Goal: Task Accomplishment & Management: Manage account settings

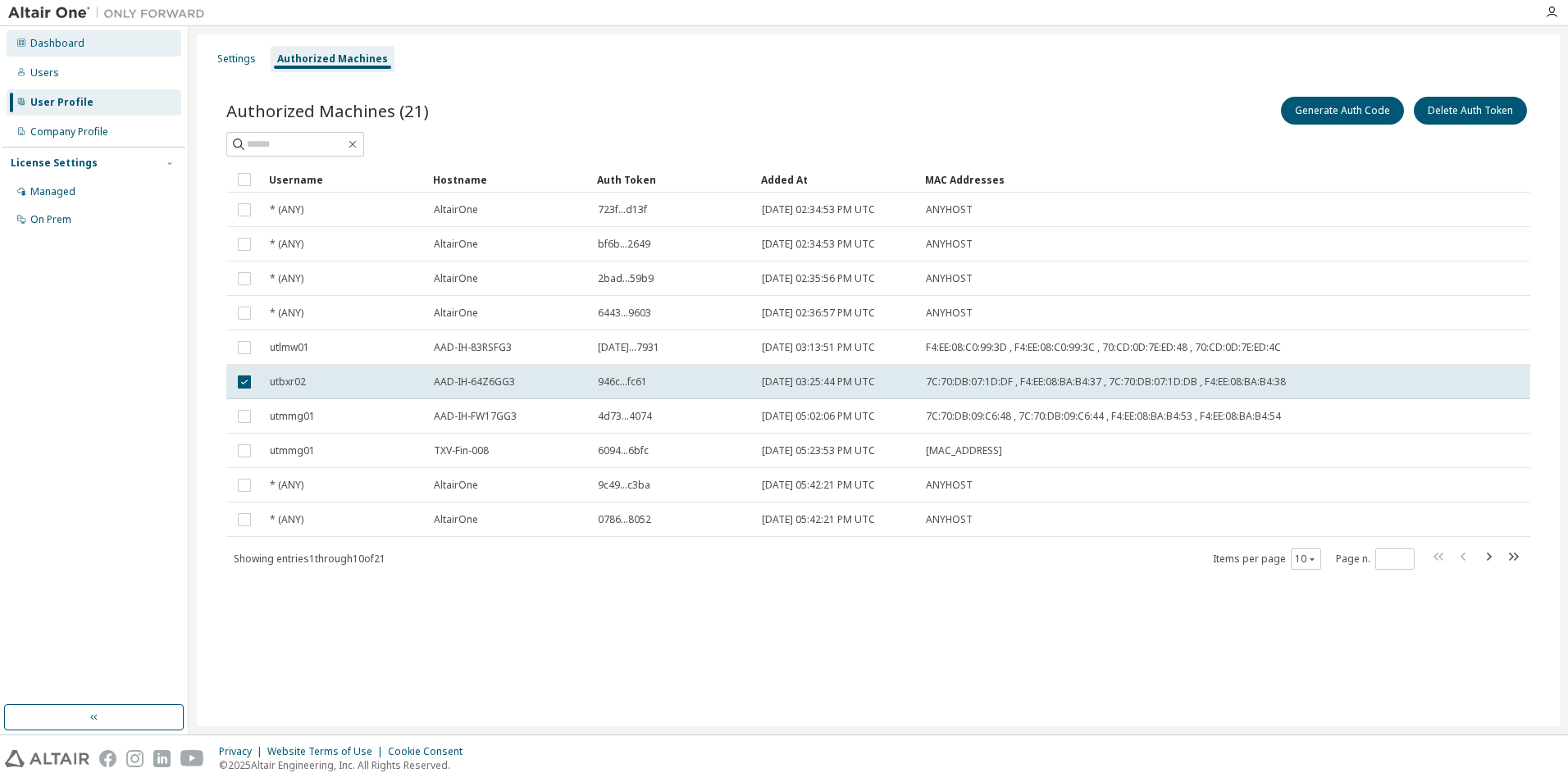
click at [109, 55] on div "Dashboard" at bounding box center [93, 43] width 174 height 26
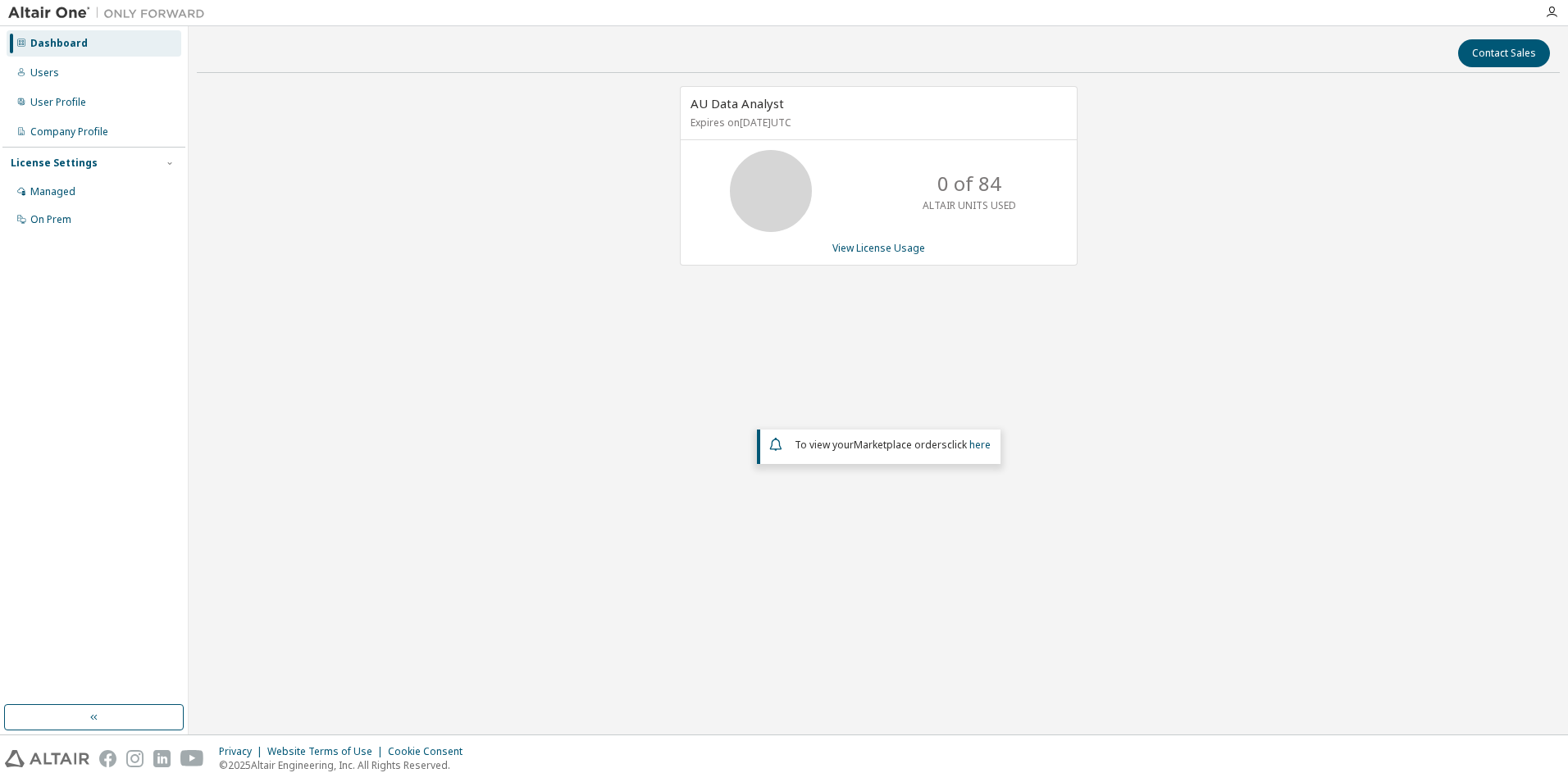
click at [116, 57] on div "Dashboard Users User Profile Company Profile License Settings Managed On Prem" at bounding box center [94, 131] width 183 height 206
click at [116, 47] on div "Dashboard" at bounding box center [93, 43] width 174 height 26
click at [80, 61] on div "Users" at bounding box center [93, 73] width 174 height 26
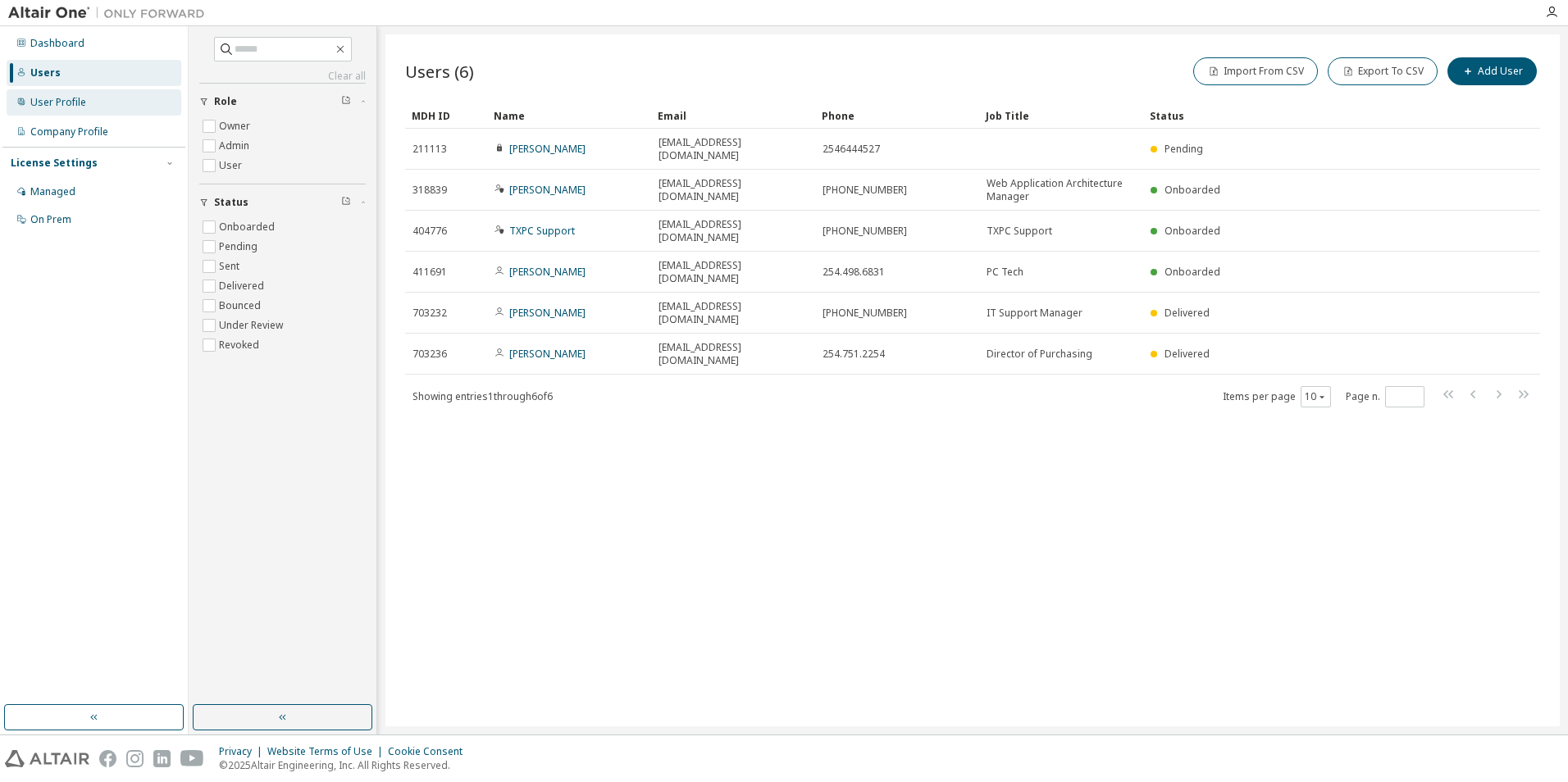
click at [93, 109] on div "User Profile" at bounding box center [93, 102] width 174 height 26
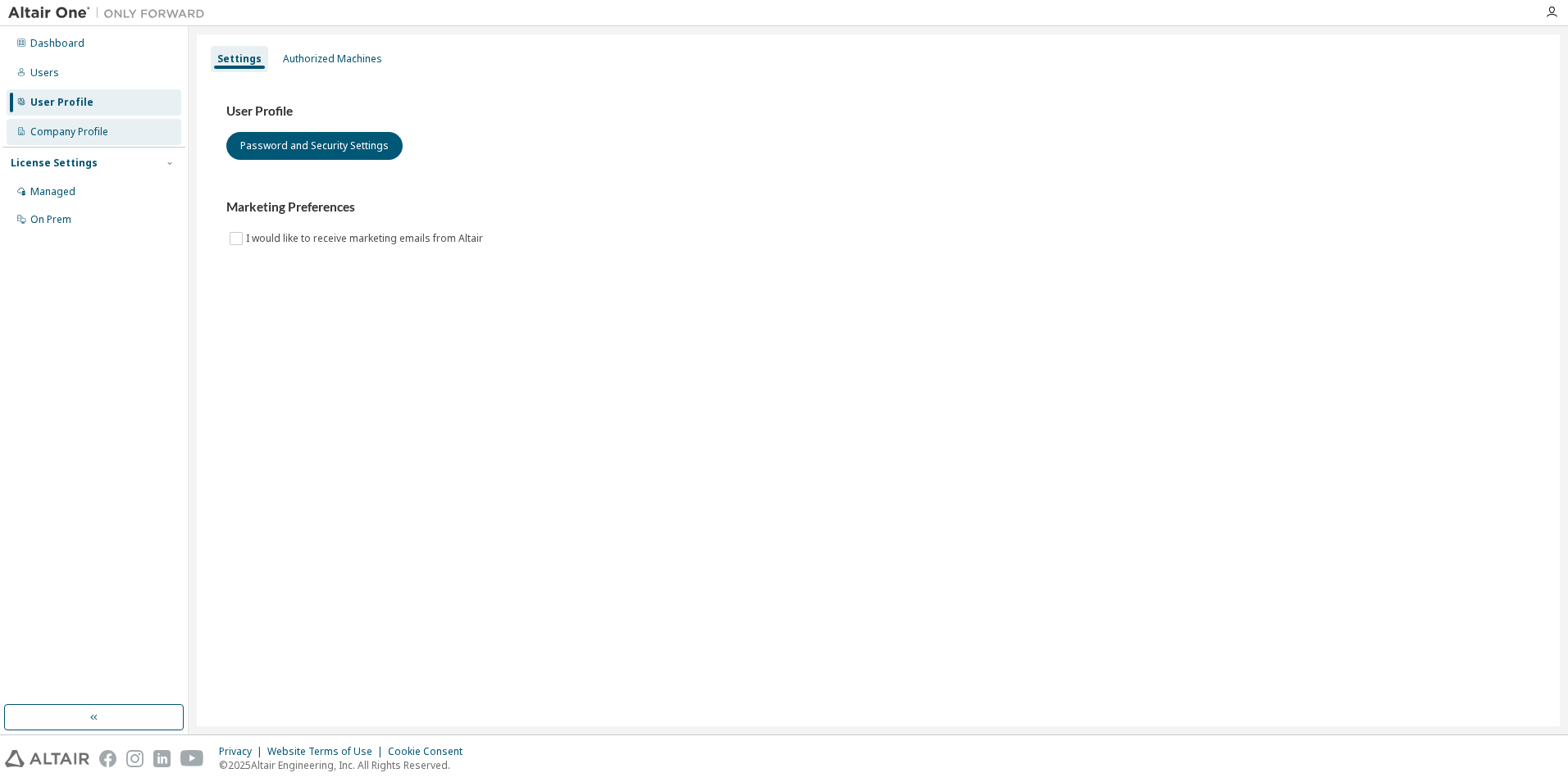
click at [78, 132] on div "Company Profile" at bounding box center [68, 132] width 78 height 13
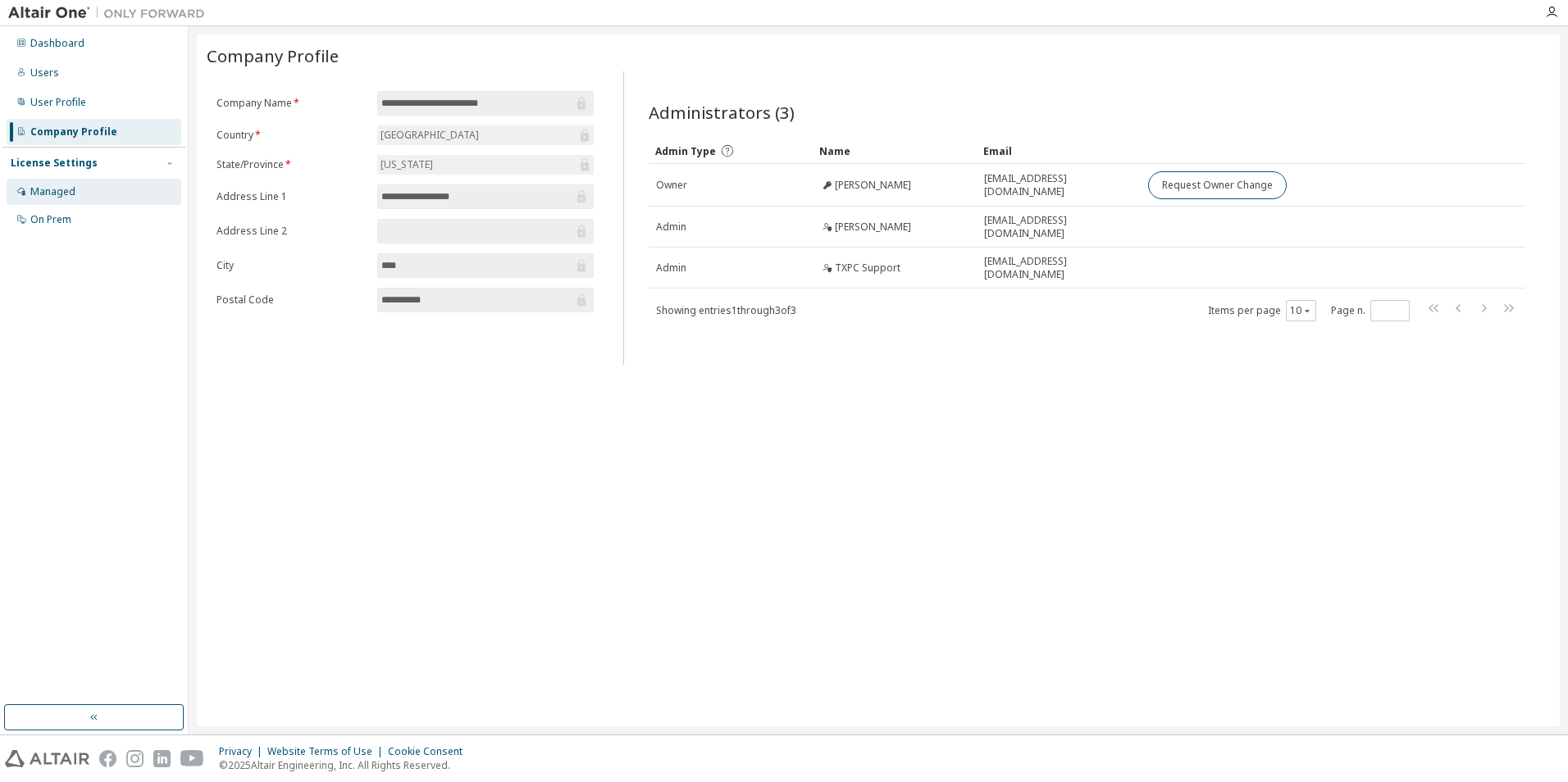
click at [80, 183] on div "Managed" at bounding box center [93, 192] width 174 height 26
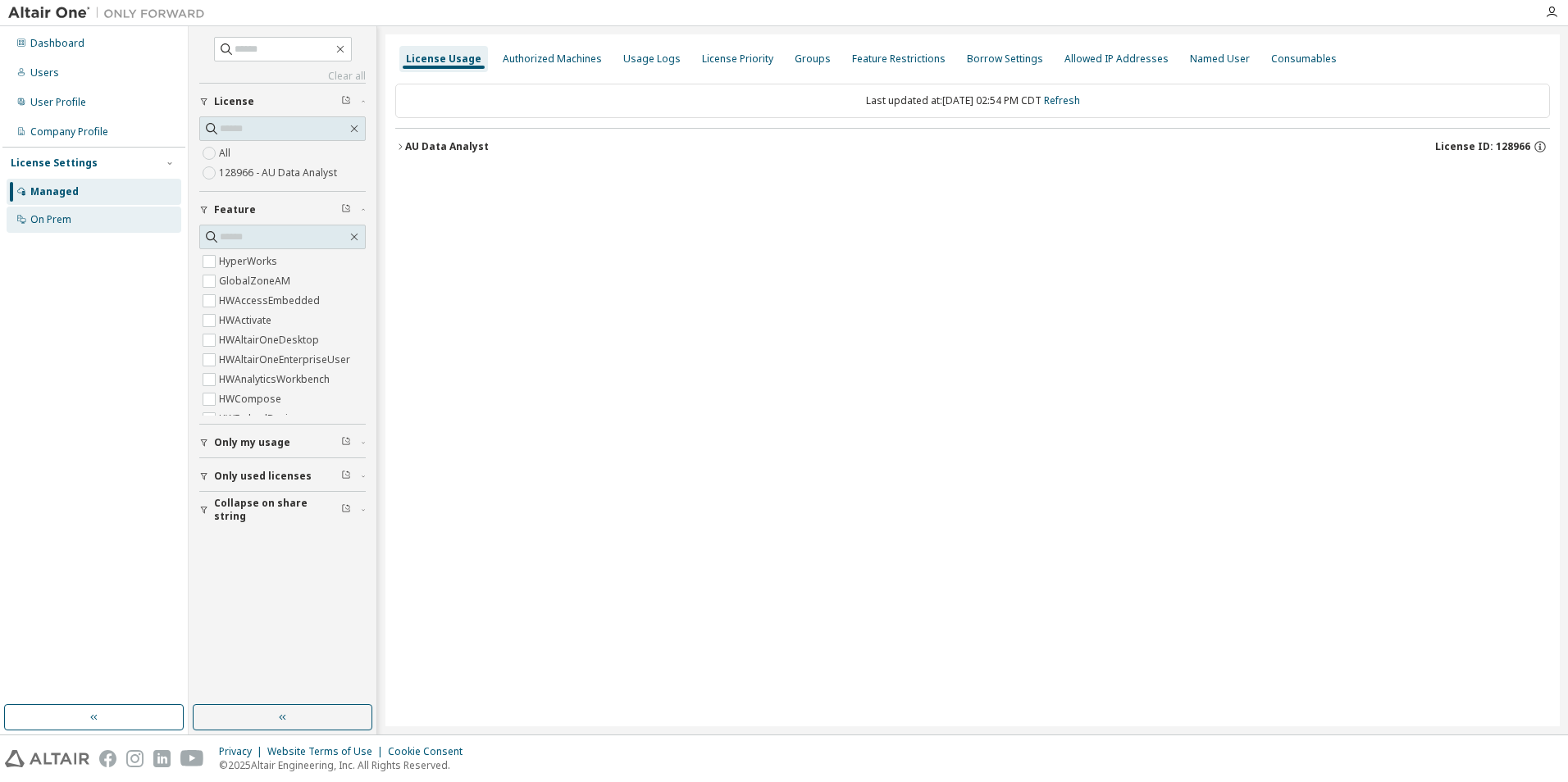
click at [78, 214] on div "On Prem" at bounding box center [93, 219] width 174 height 26
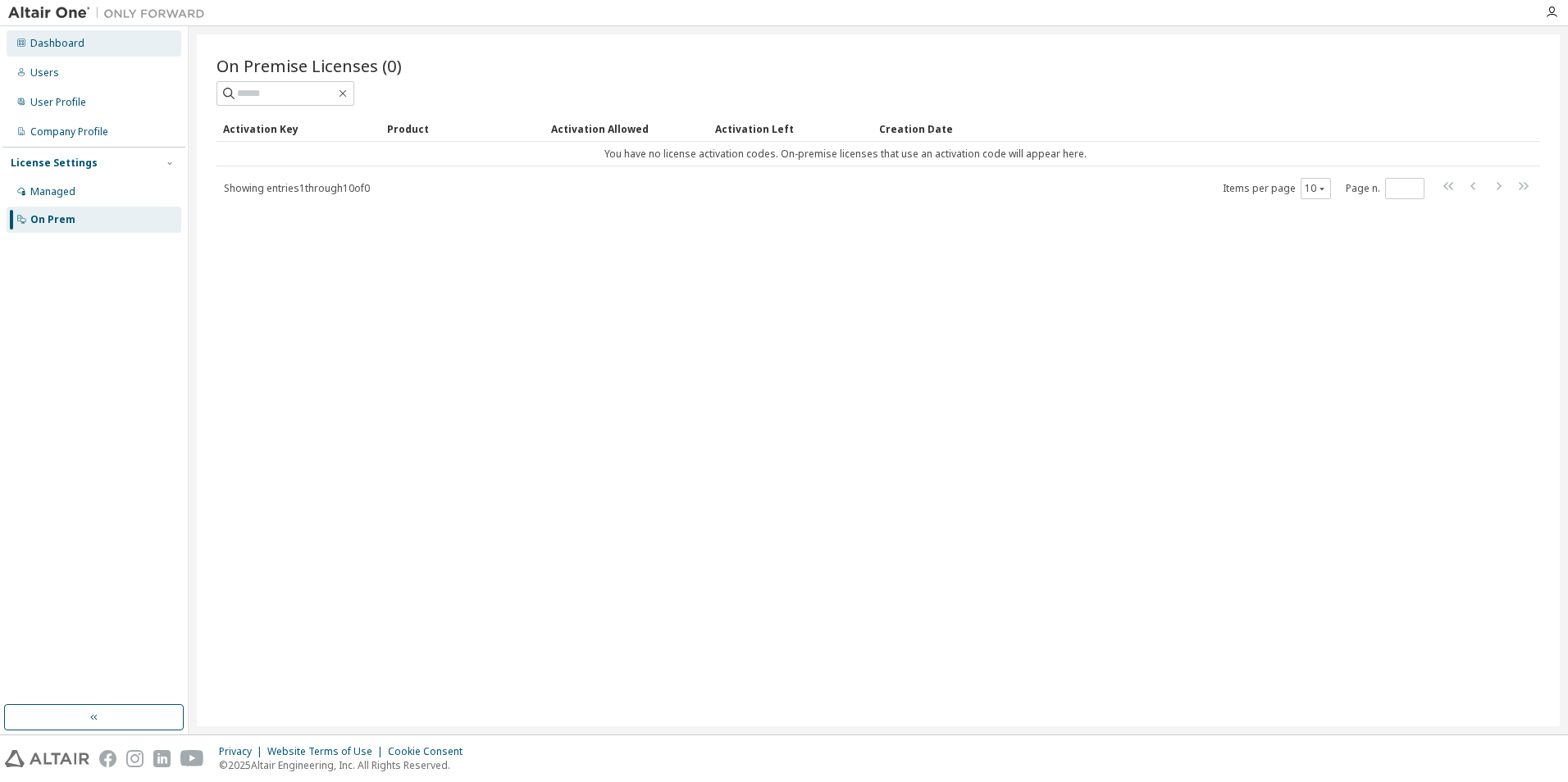
click at [100, 54] on div "Dashboard" at bounding box center [93, 43] width 174 height 26
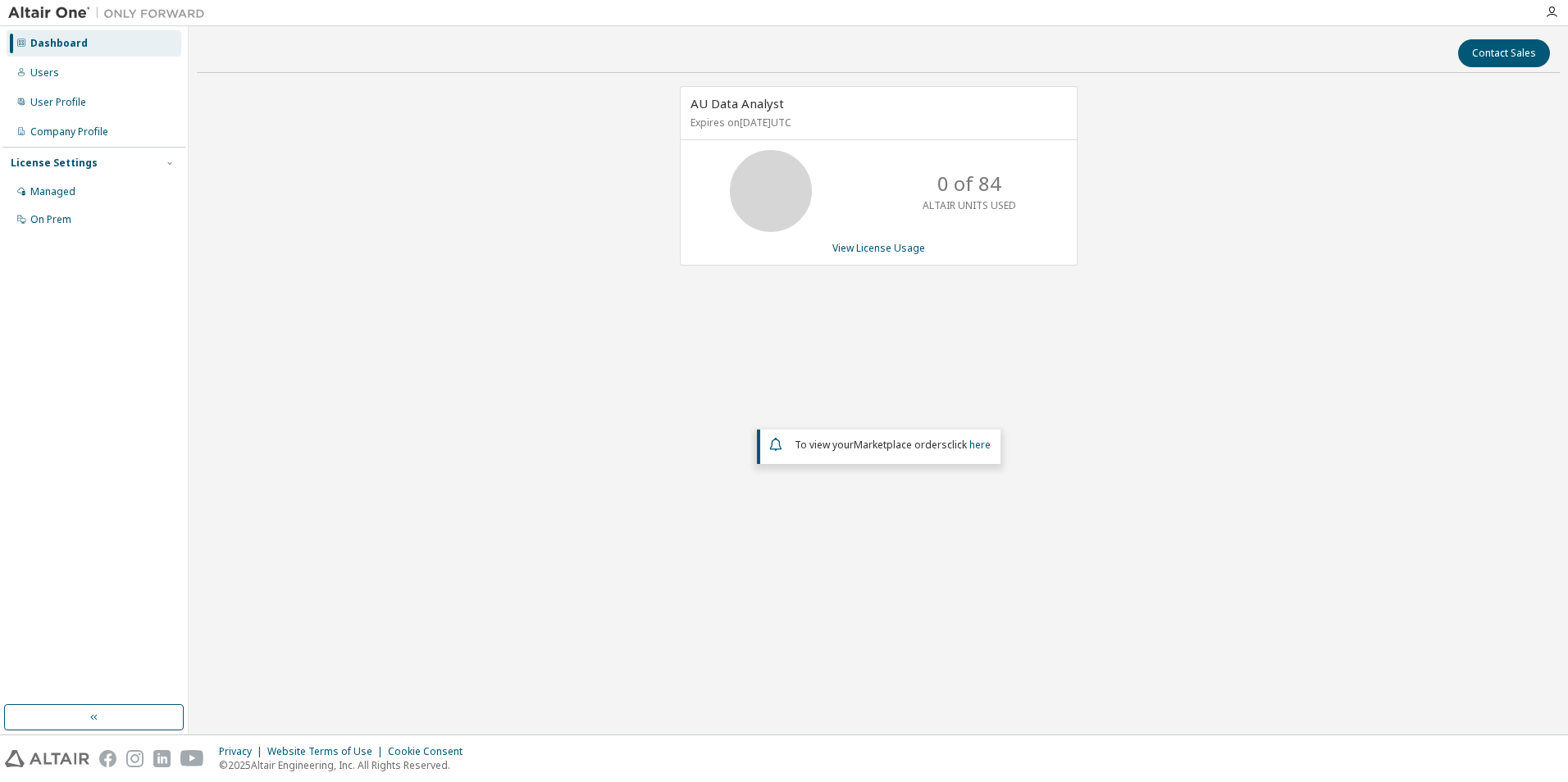
click at [57, 12] on img at bounding box center [110, 13] width 205 height 16
click at [125, 81] on div "Users" at bounding box center [93, 73] width 174 height 26
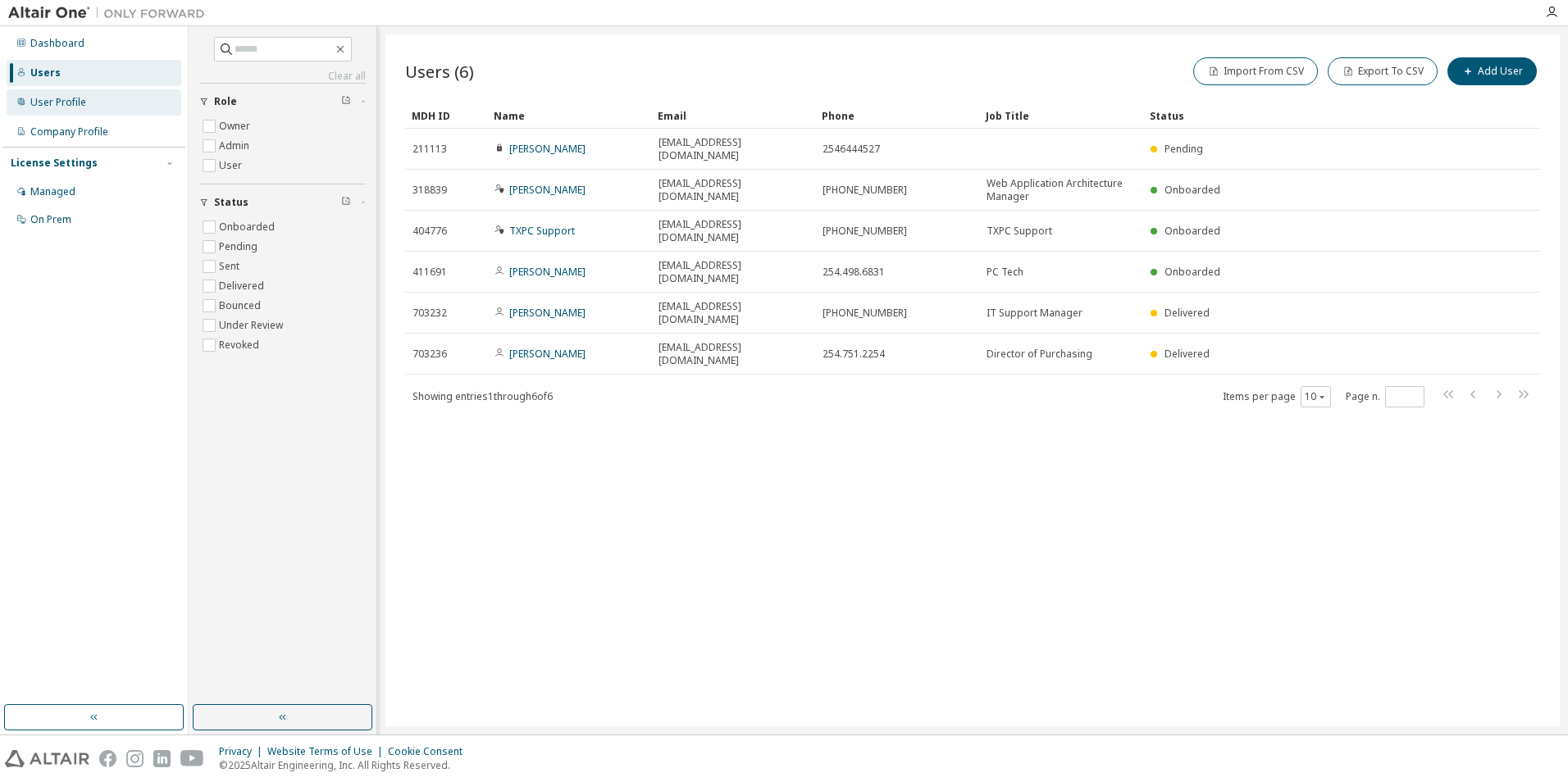
click at [100, 105] on div "User Profile" at bounding box center [93, 102] width 174 height 26
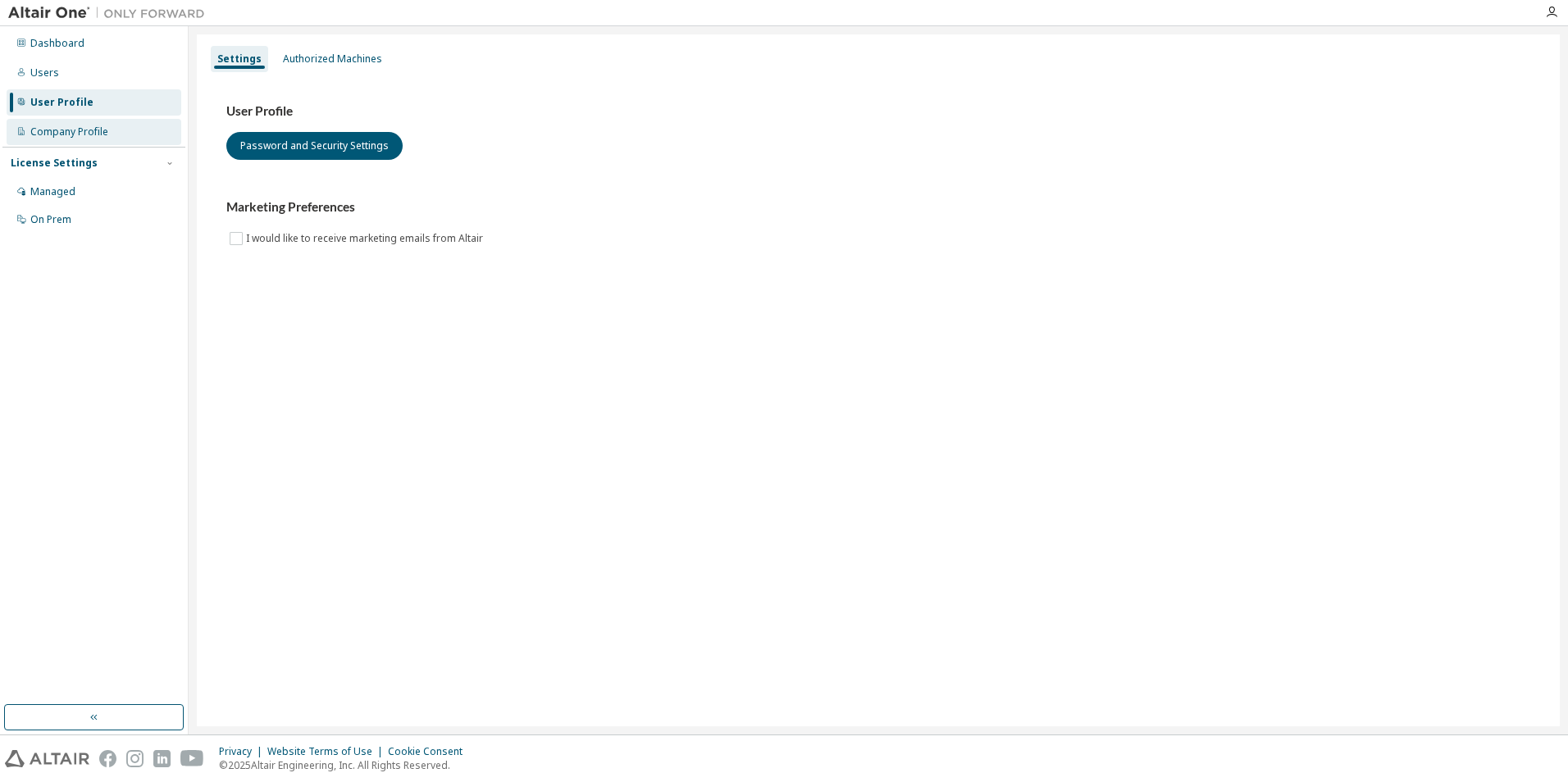
click at [38, 119] on div "Company Profile" at bounding box center [93, 131] width 174 height 26
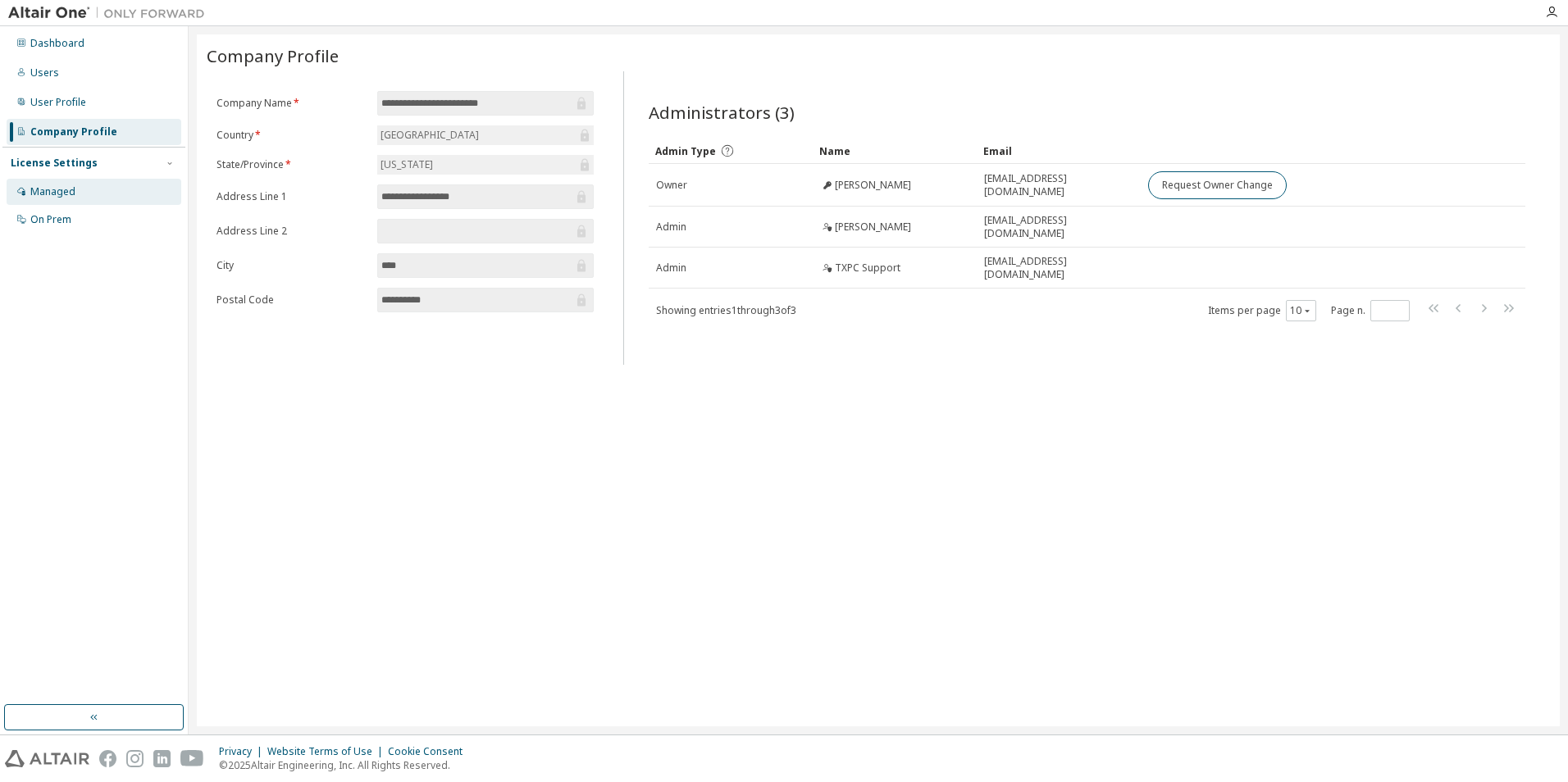
click at [109, 192] on div "Managed" at bounding box center [93, 192] width 174 height 26
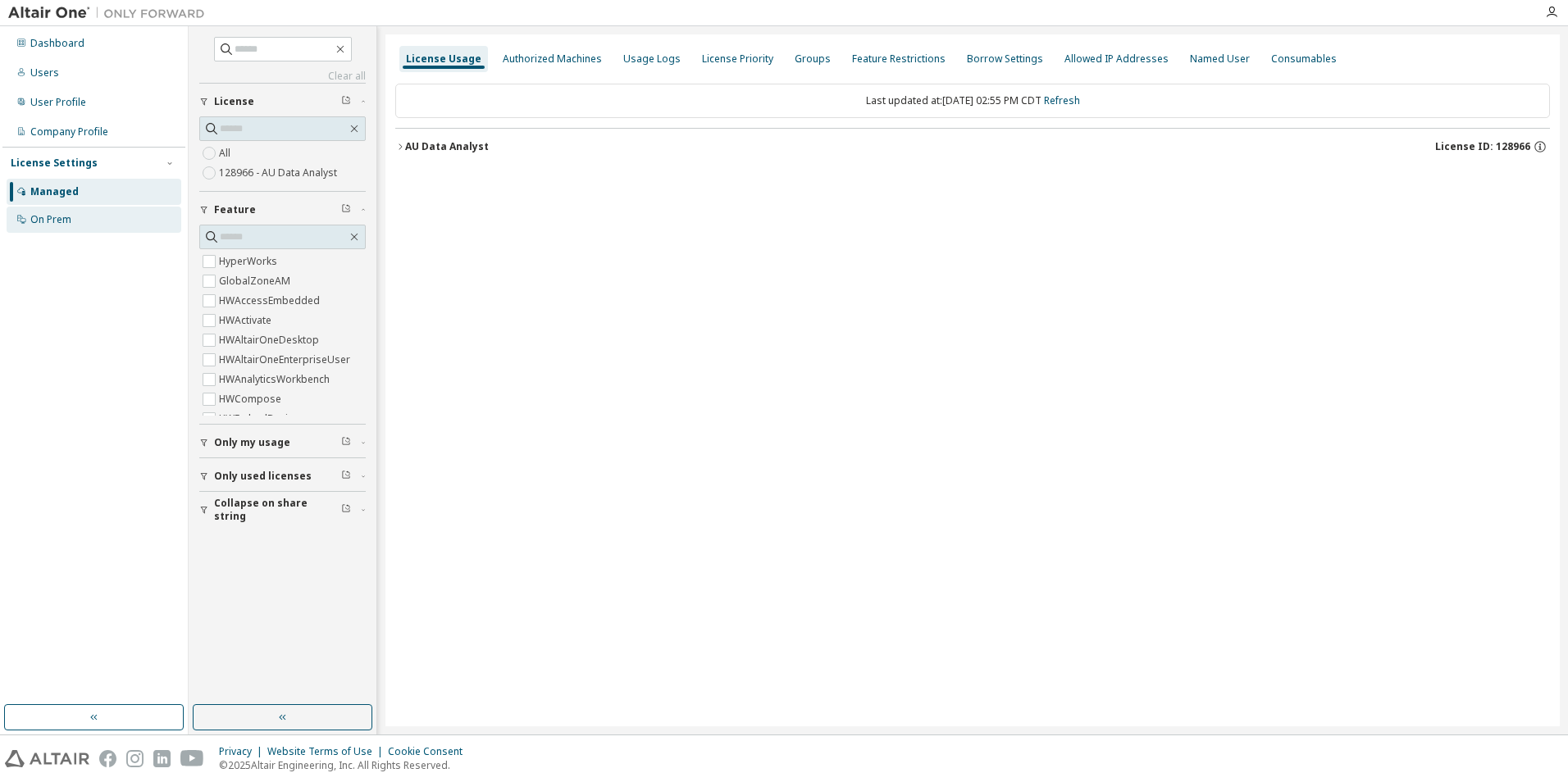
click at [105, 217] on div "On Prem" at bounding box center [93, 219] width 174 height 26
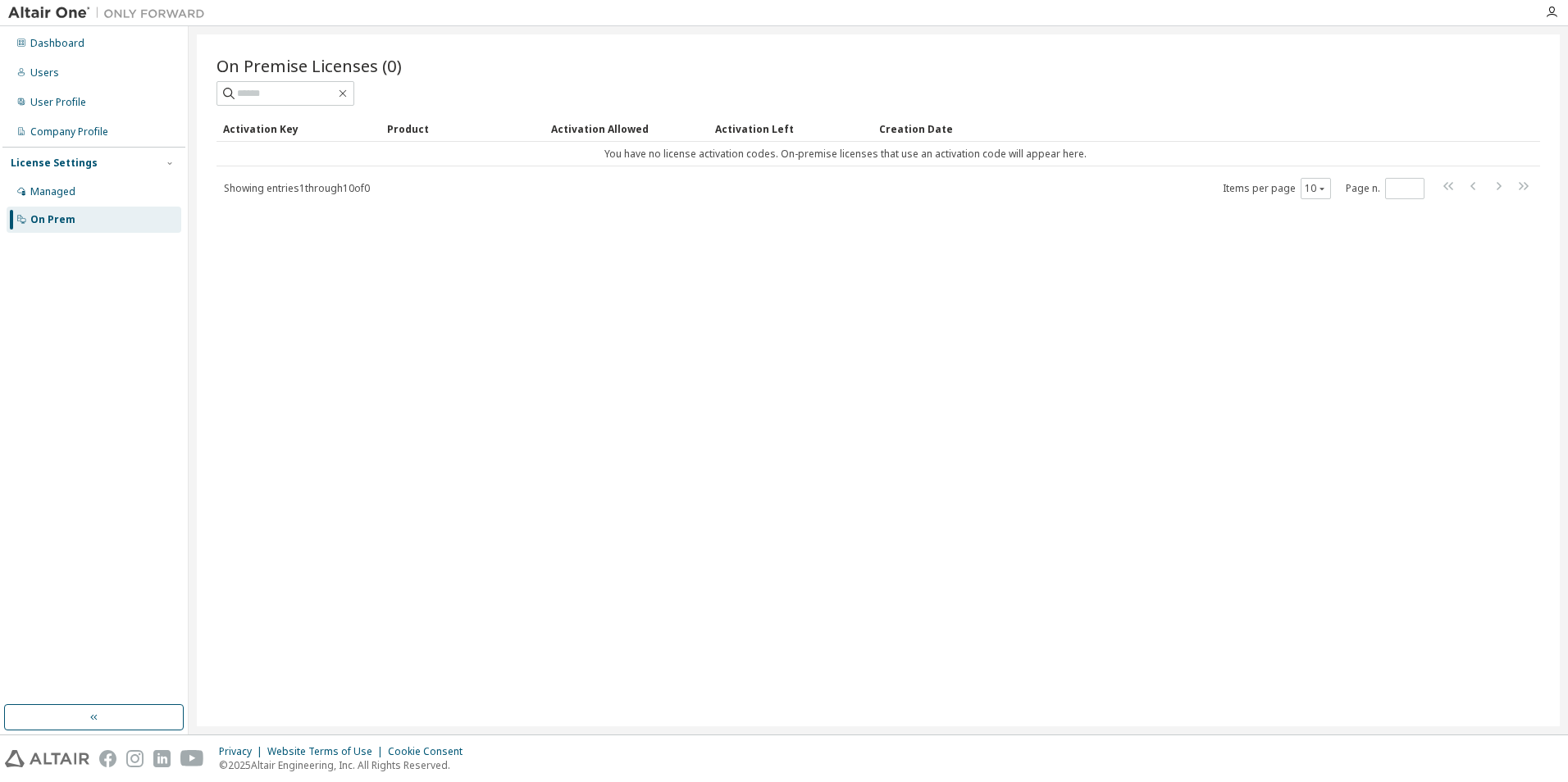
click at [44, 23] on div at bounding box center [107, 13] width 214 height 26
click at [47, 42] on div "Dashboard" at bounding box center [57, 43] width 54 height 13
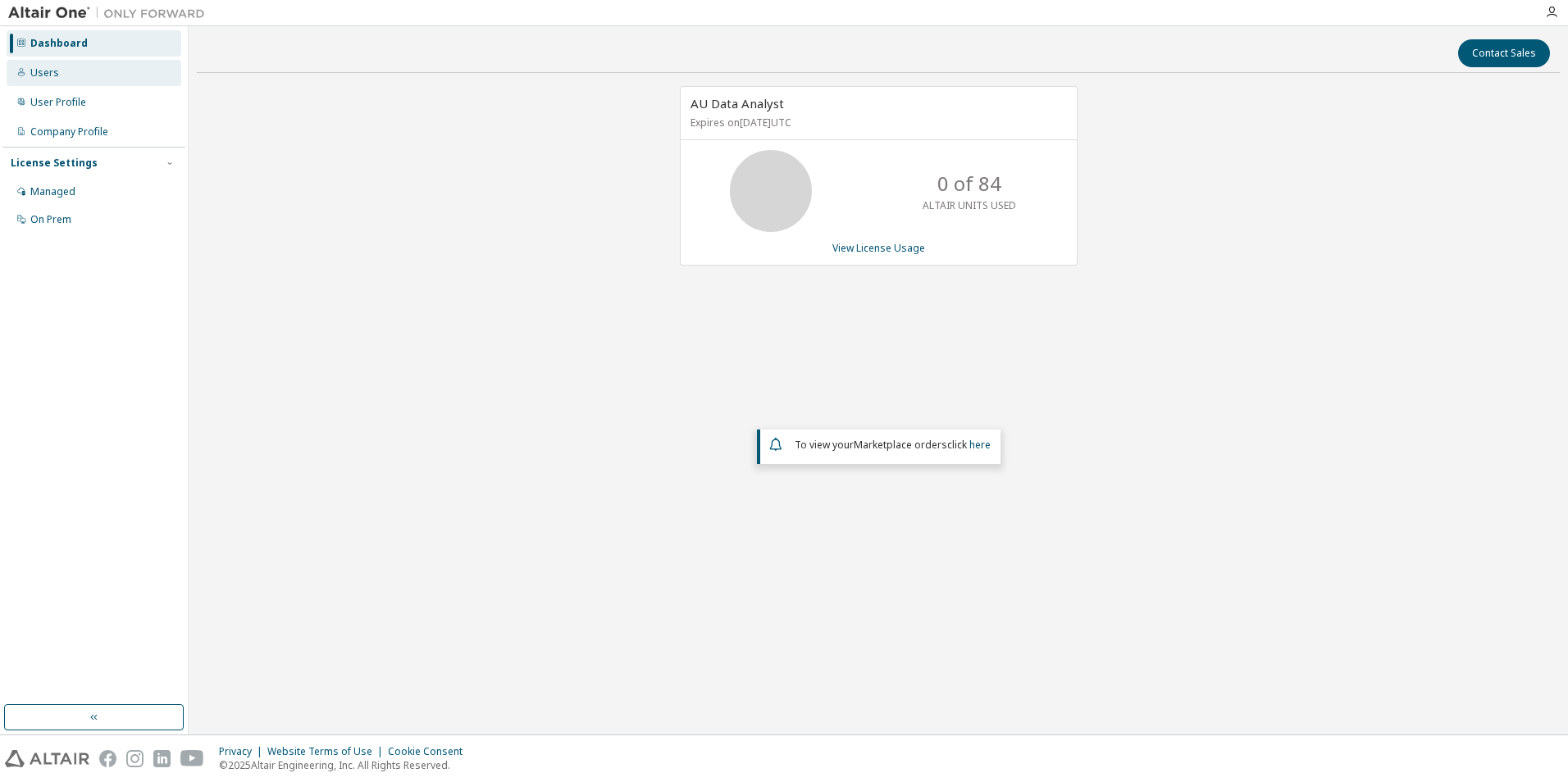
click at [63, 71] on div "Users" at bounding box center [93, 73] width 174 height 26
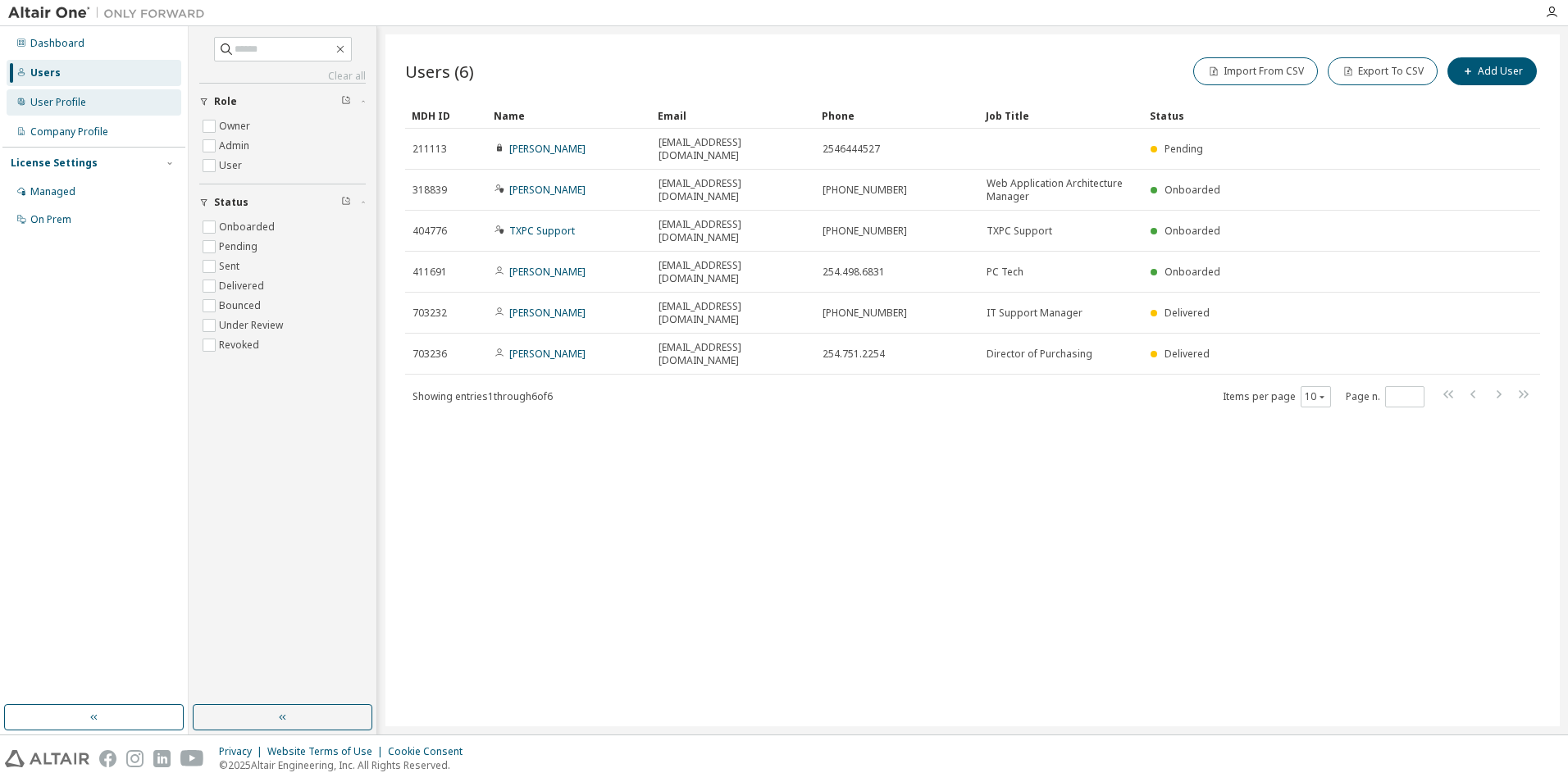
click at [57, 109] on div "User Profile" at bounding box center [57, 102] width 56 height 13
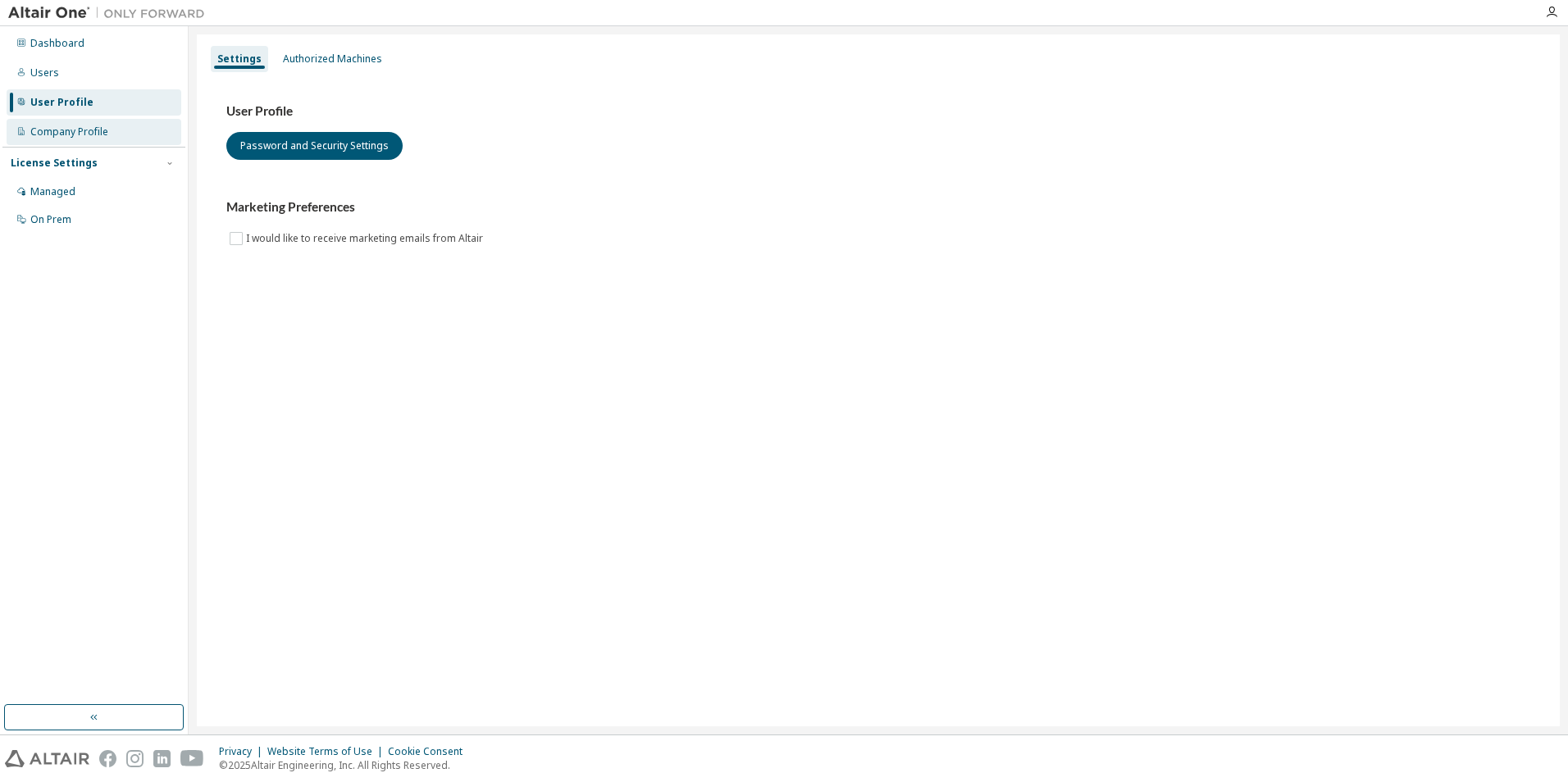
click at [87, 123] on div "Company Profile" at bounding box center [93, 131] width 174 height 26
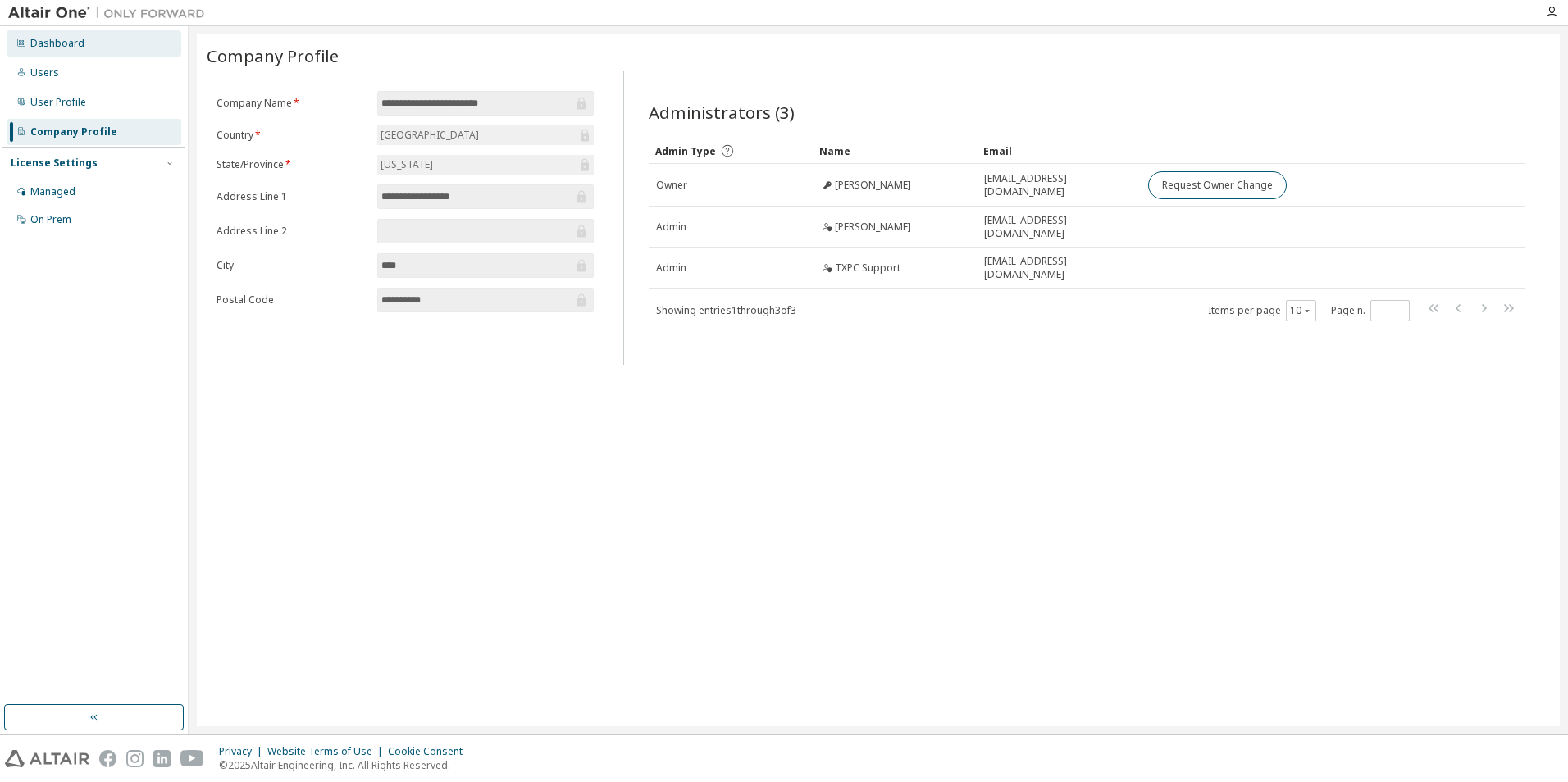
click at [93, 47] on div "Dashboard" at bounding box center [93, 43] width 174 height 26
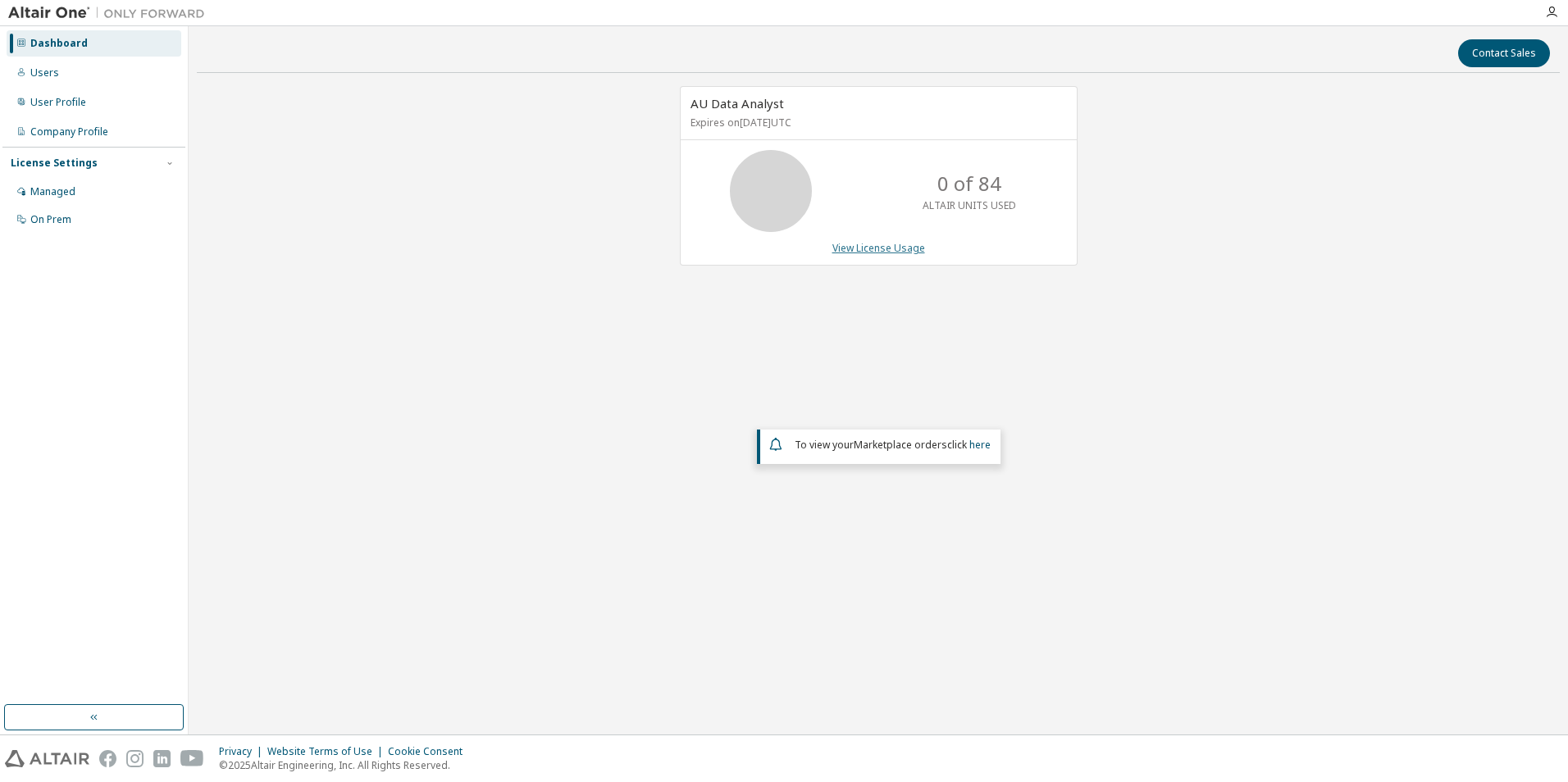
click at [906, 250] on link "View License Usage" at bounding box center [879, 247] width 93 height 14
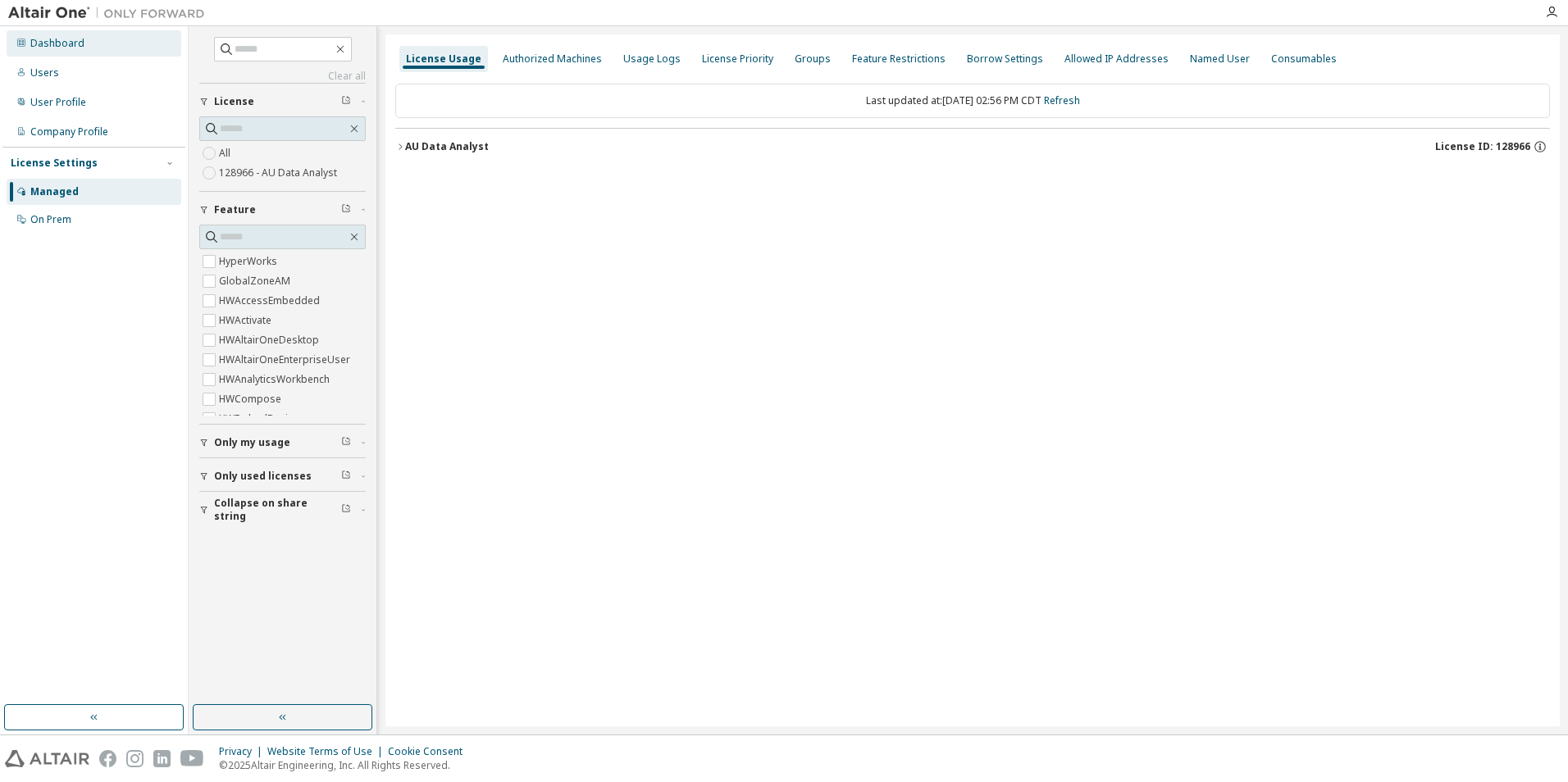
click at [99, 51] on div "Dashboard" at bounding box center [93, 43] width 174 height 26
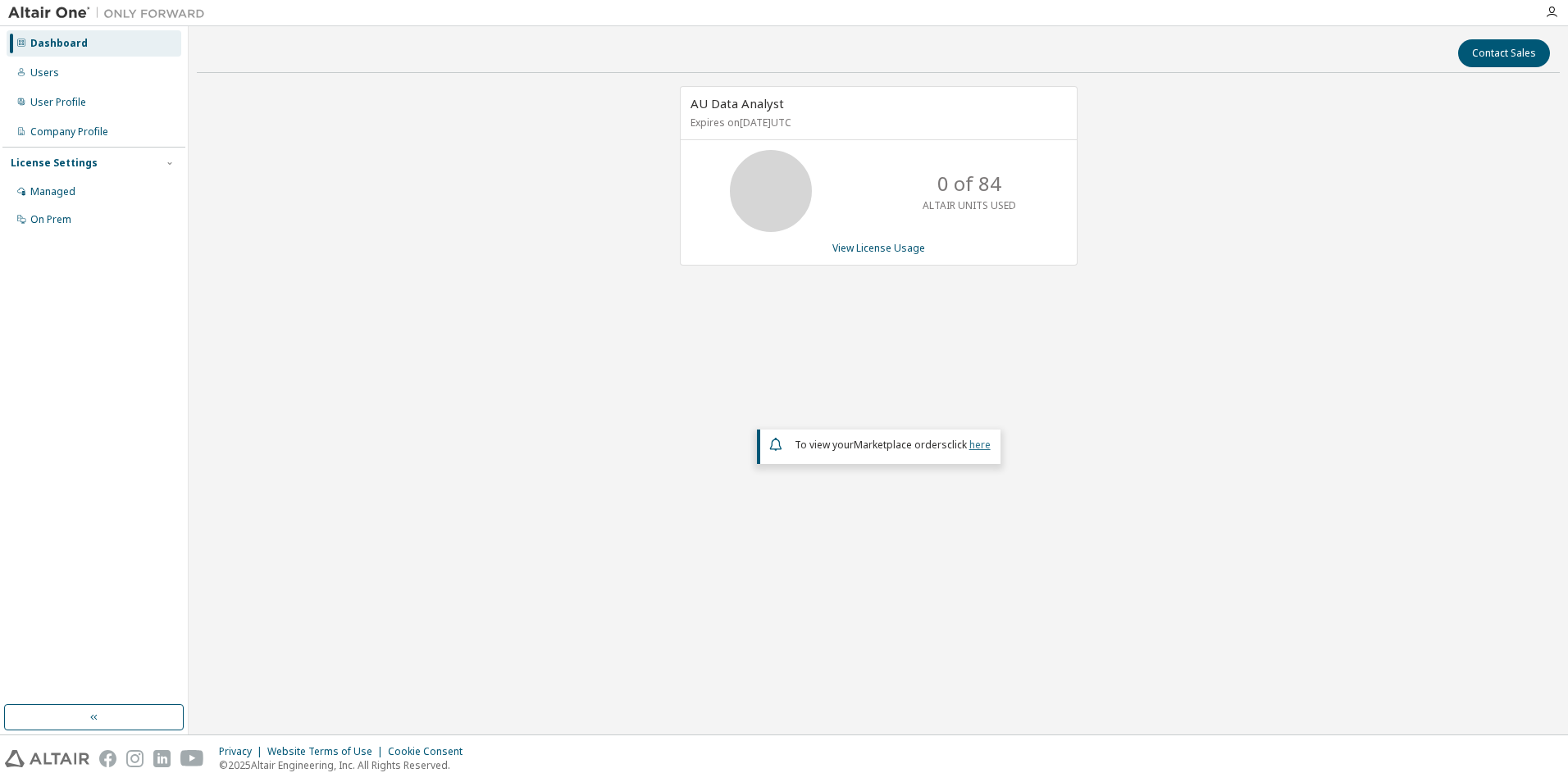
click at [977, 448] on link "here" at bounding box center [979, 444] width 21 height 14
click at [111, 73] on div "Users" at bounding box center [93, 73] width 174 height 26
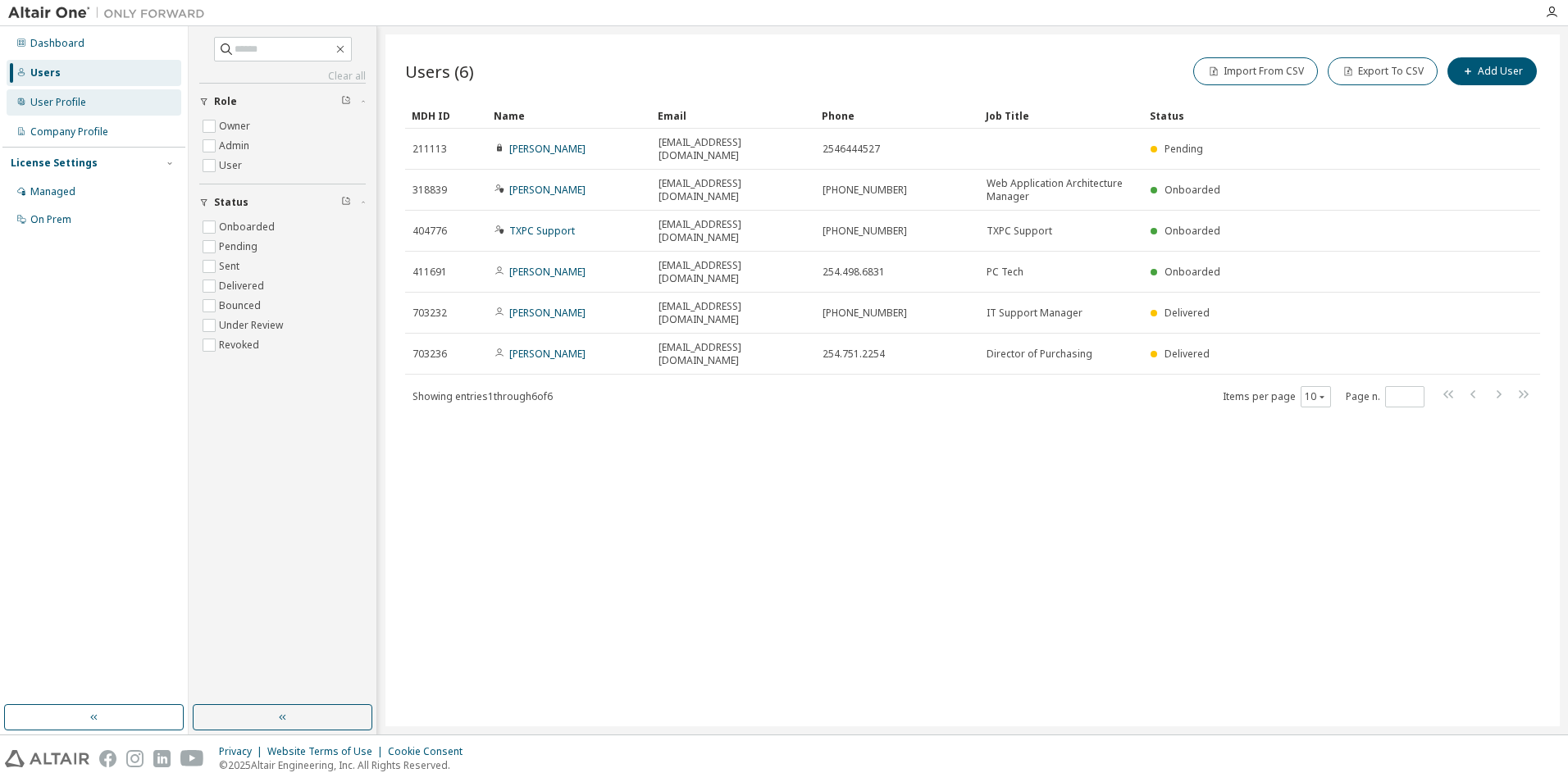
click at [126, 91] on div "User Profile" at bounding box center [93, 102] width 174 height 26
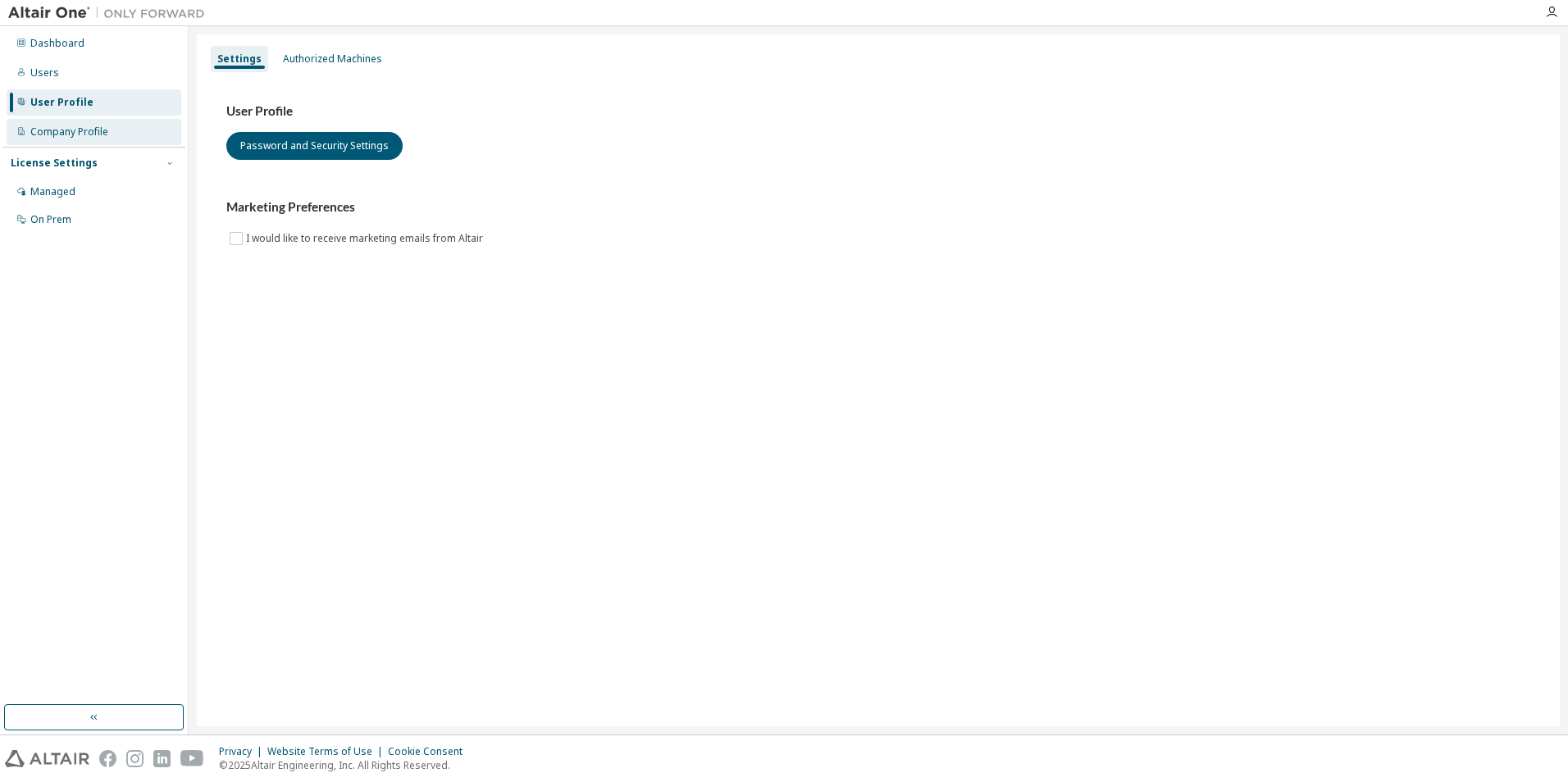
click at [29, 122] on div "Company Profile" at bounding box center [93, 131] width 174 height 26
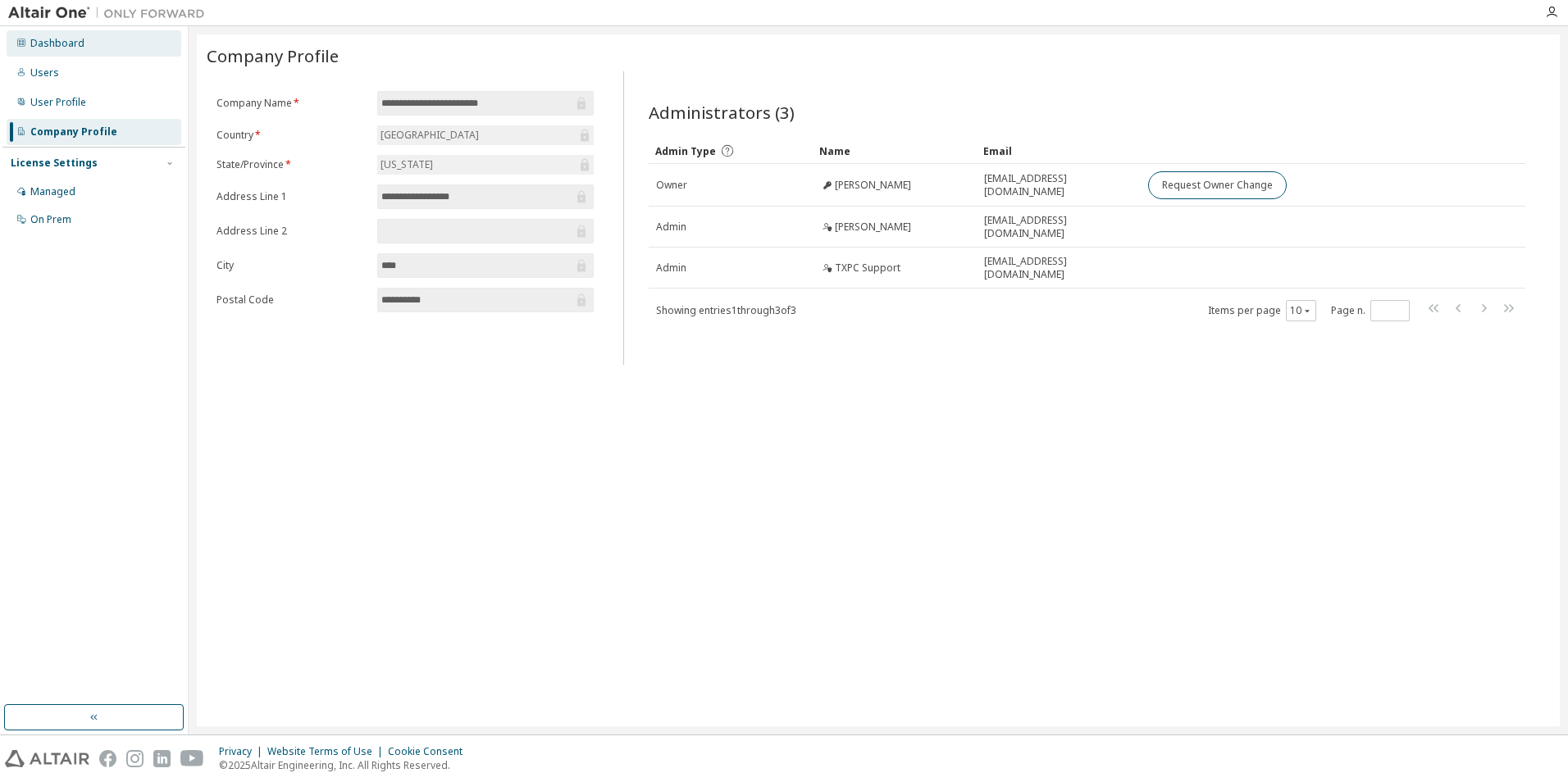
click at [103, 40] on div "Dashboard" at bounding box center [93, 43] width 174 height 26
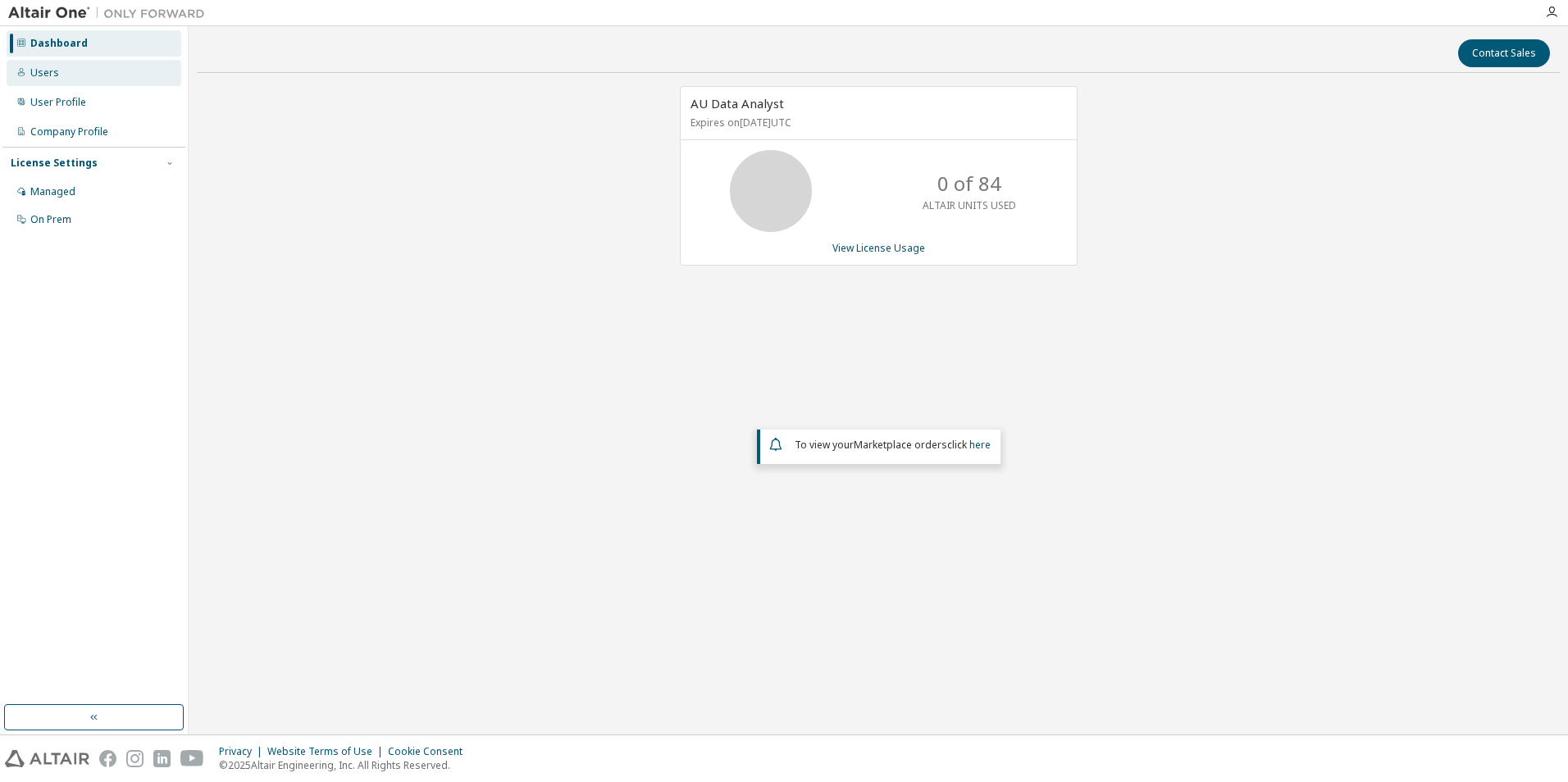
click at [93, 78] on div "Users" at bounding box center [93, 73] width 174 height 26
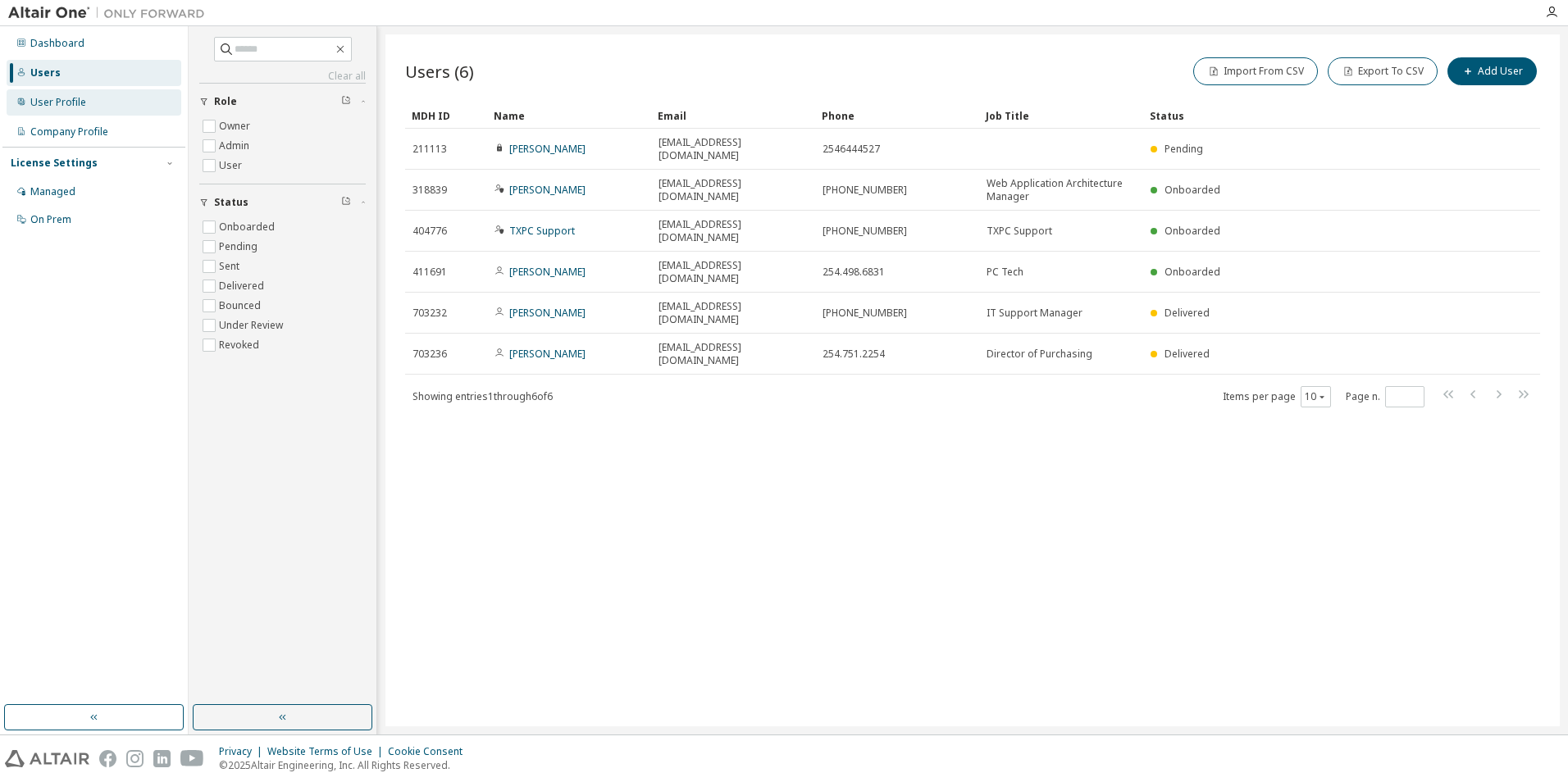
click at [80, 102] on div "User Profile" at bounding box center [57, 102] width 56 height 13
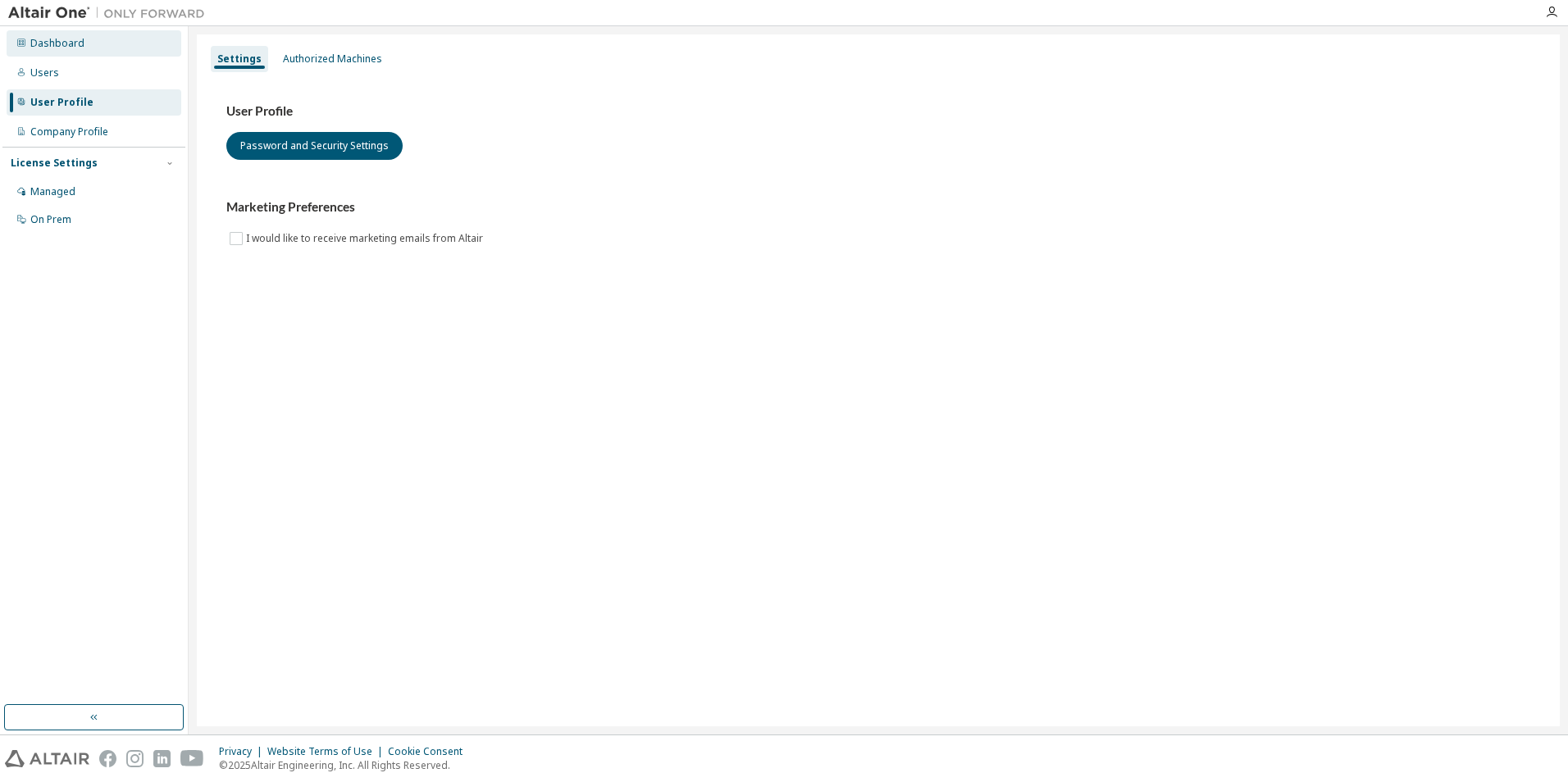
click at [79, 53] on div "Dashboard" at bounding box center [93, 43] width 174 height 26
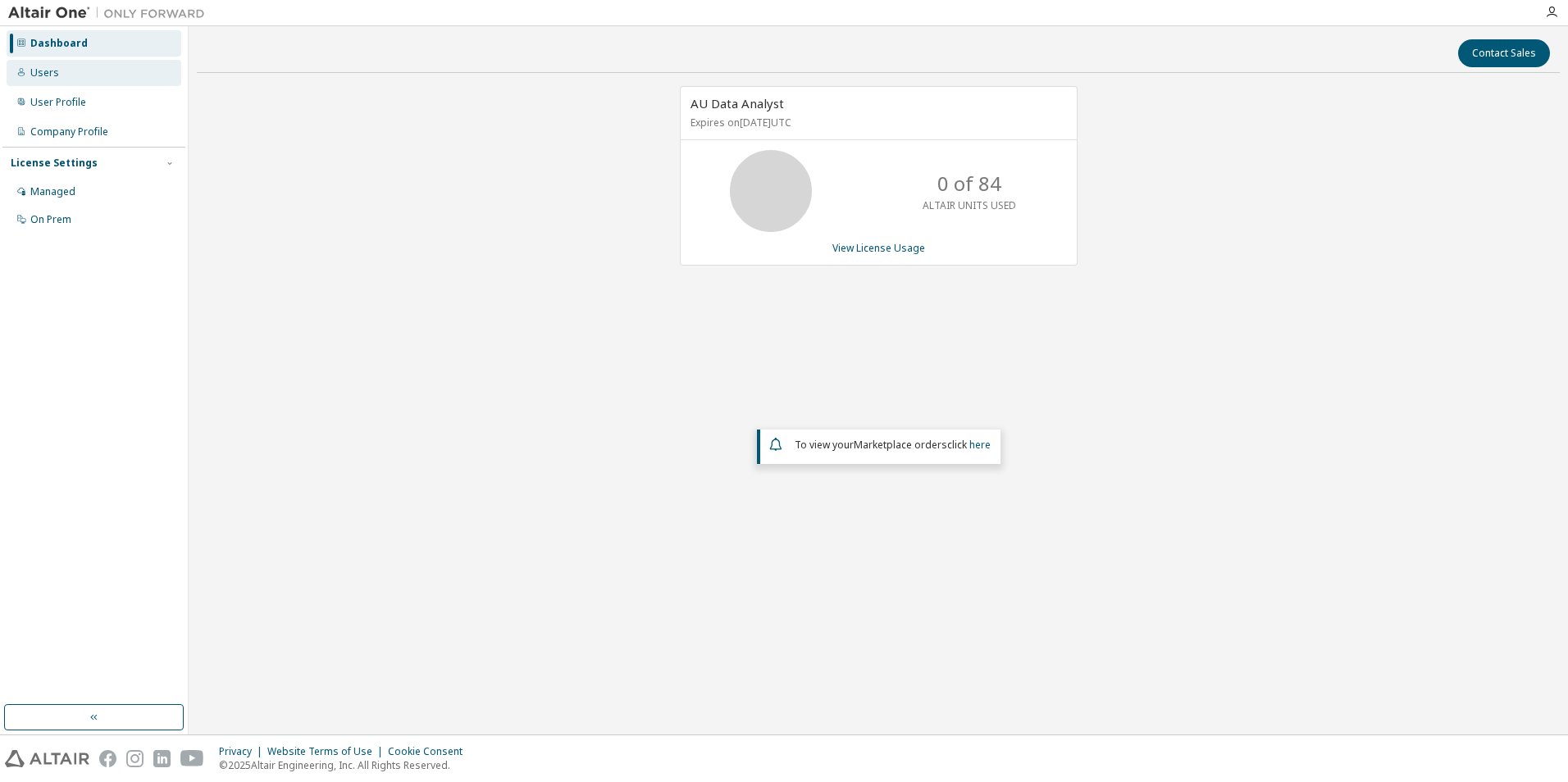
click at [22, 77] on icon at bounding box center [21, 72] width 10 height 10
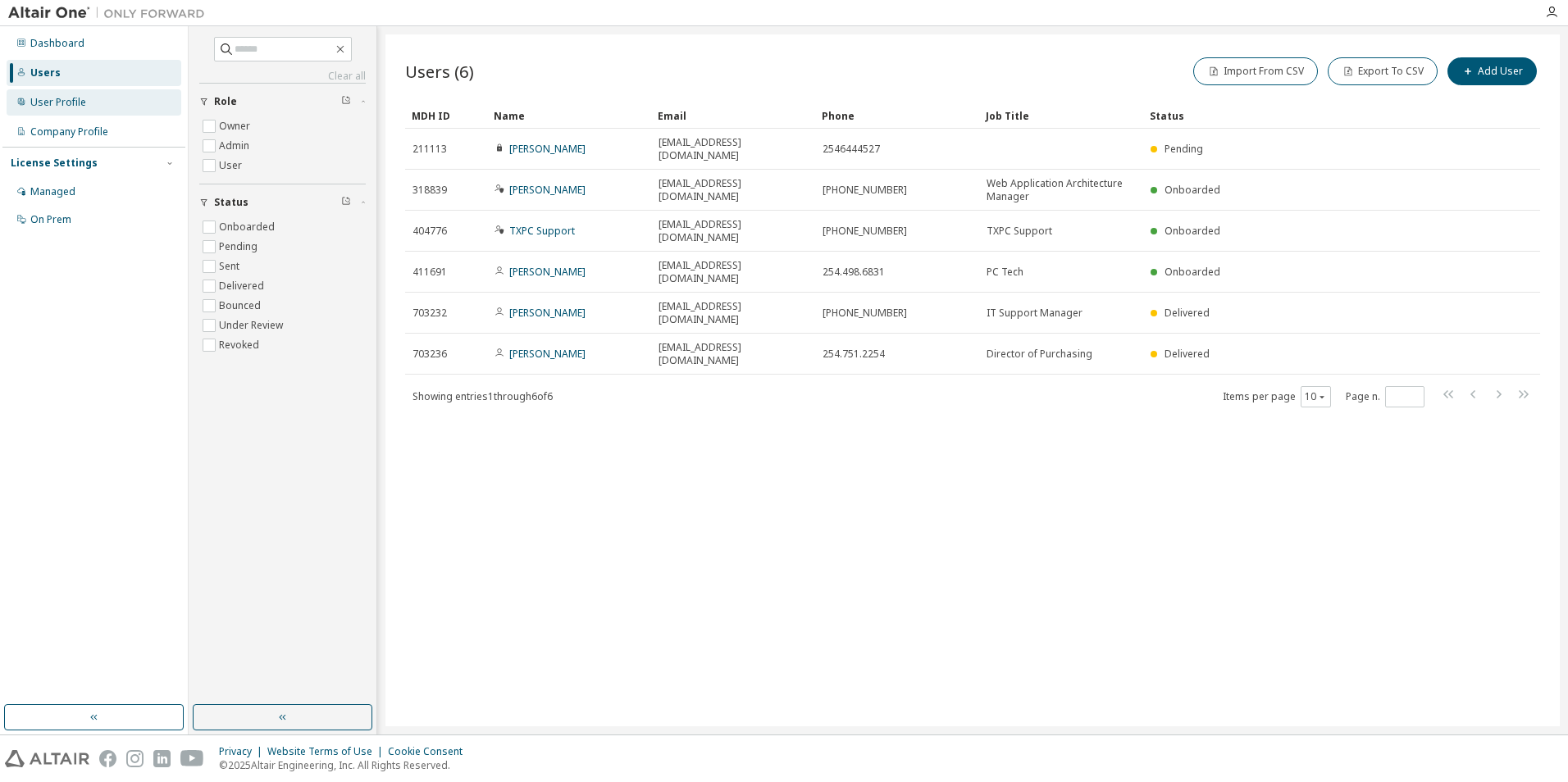
click at [125, 110] on div "User Profile" at bounding box center [93, 102] width 174 height 26
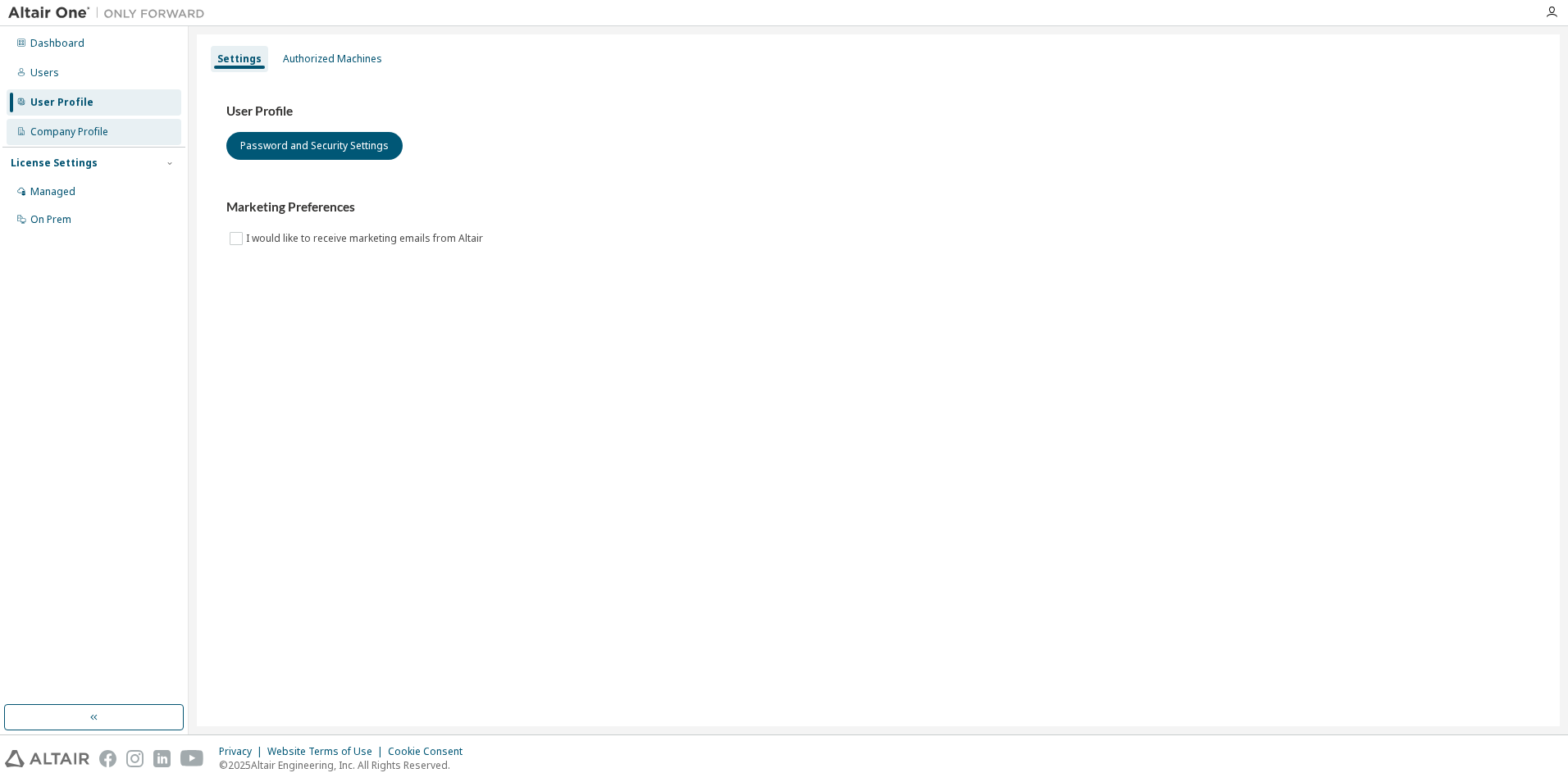
click at [120, 121] on div "Company Profile" at bounding box center [93, 131] width 174 height 26
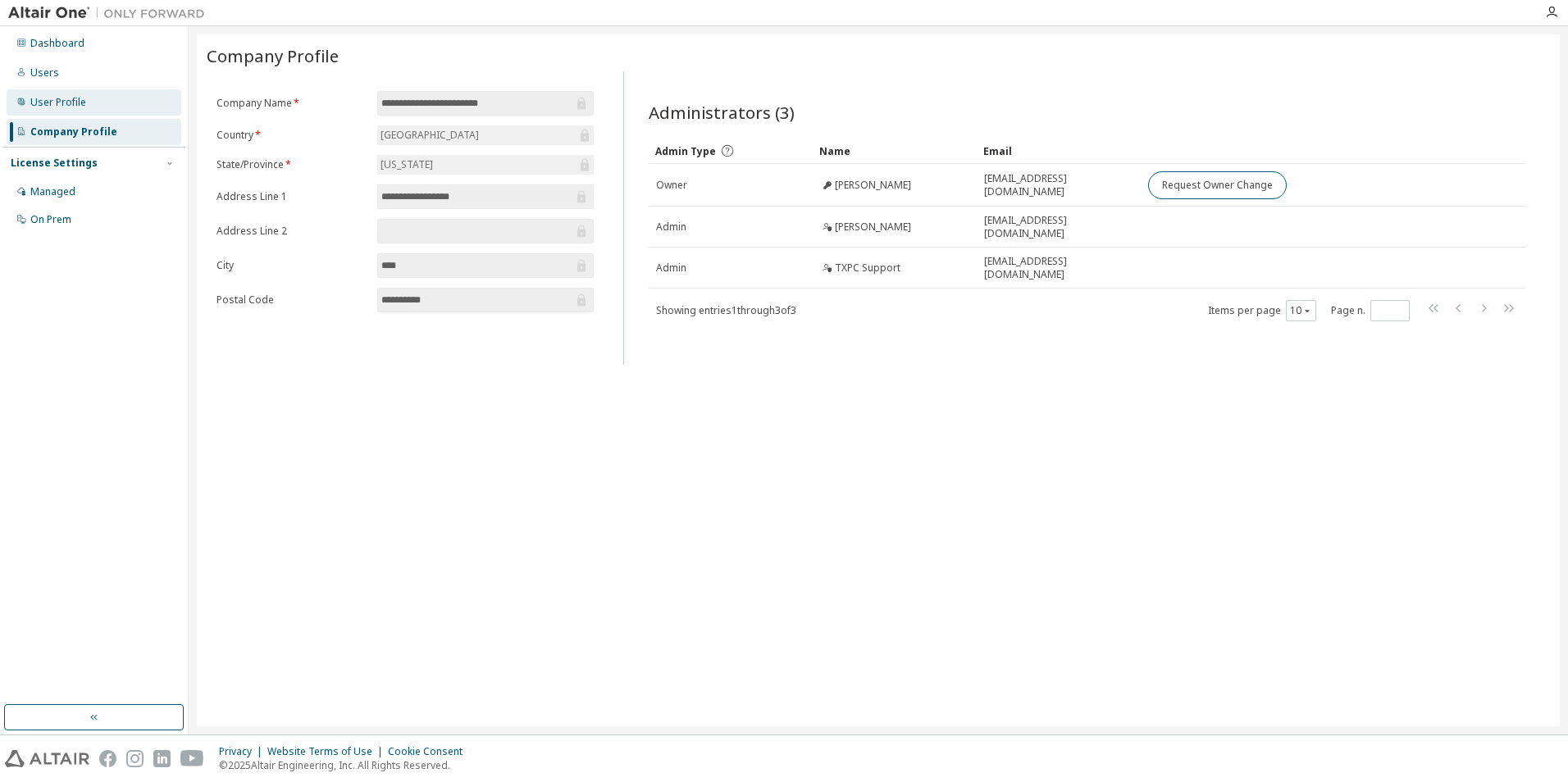
click at [122, 103] on div "User Profile" at bounding box center [93, 102] width 174 height 26
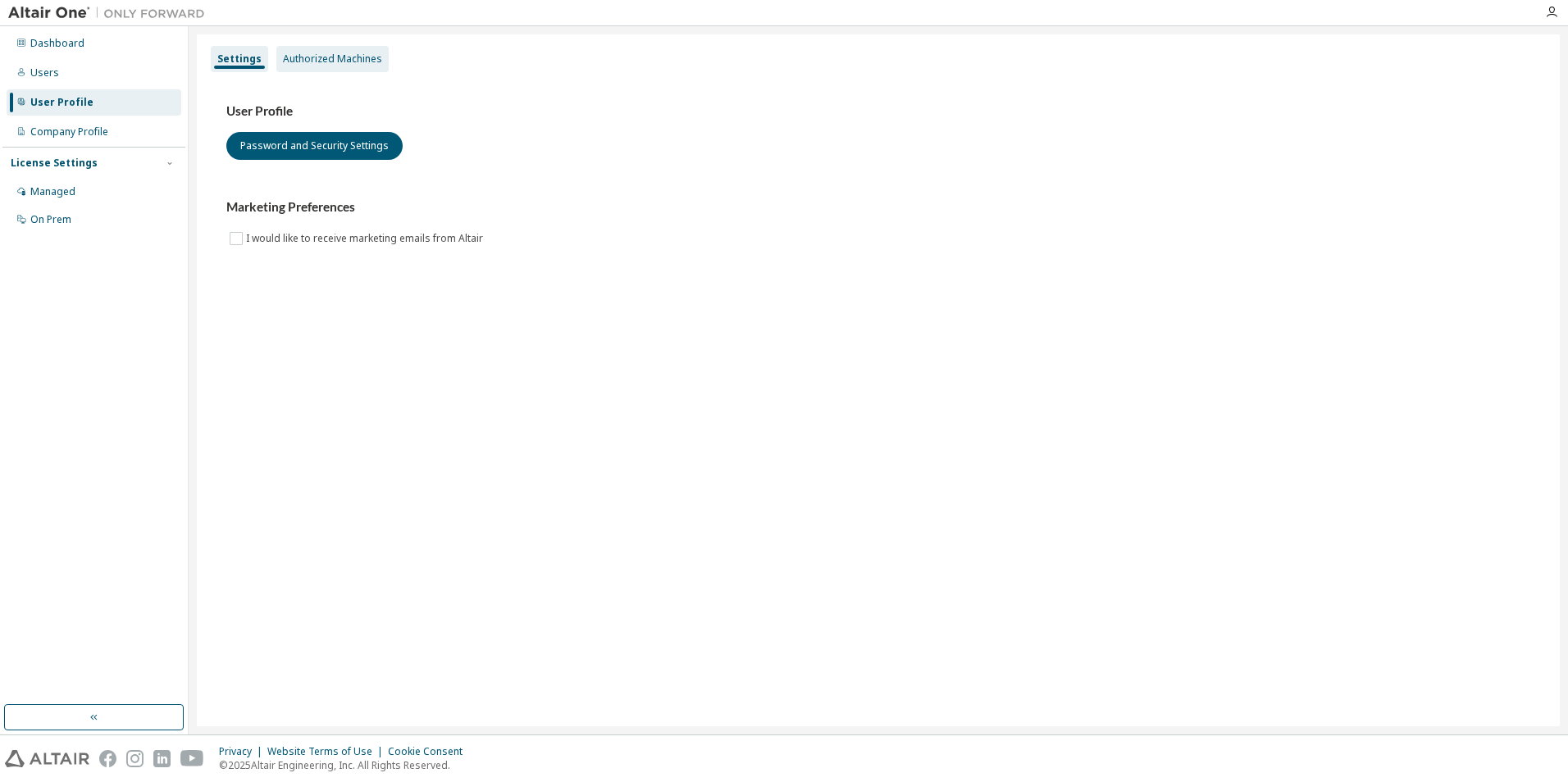
click at [290, 47] on div "Authorized Machines" at bounding box center [332, 58] width 112 height 26
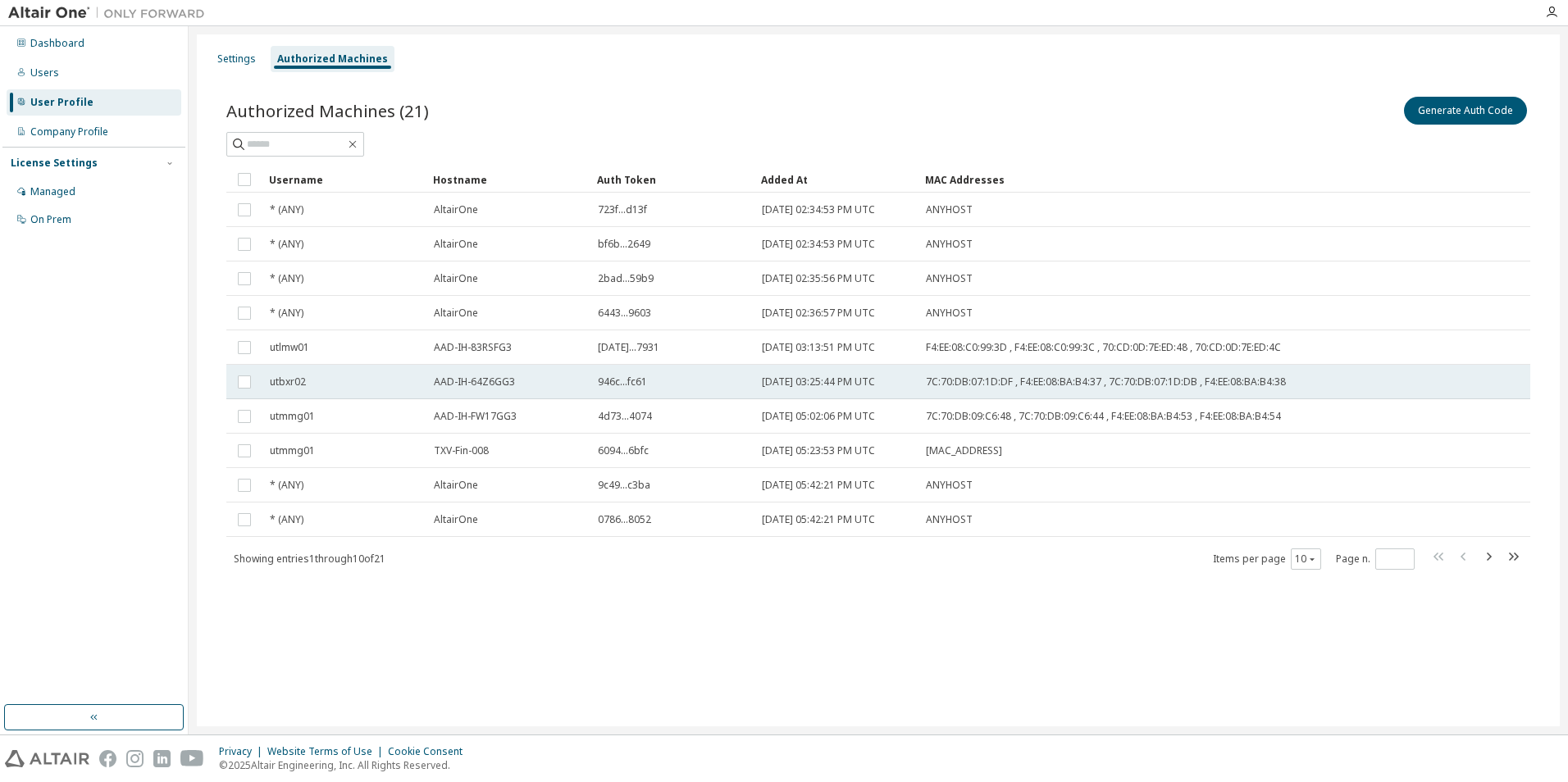
click at [389, 390] on td "utbxr02" at bounding box center [345, 382] width 164 height 35
click at [387, 390] on td "utbxr02" at bounding box center [345, 382] width 164 height 35
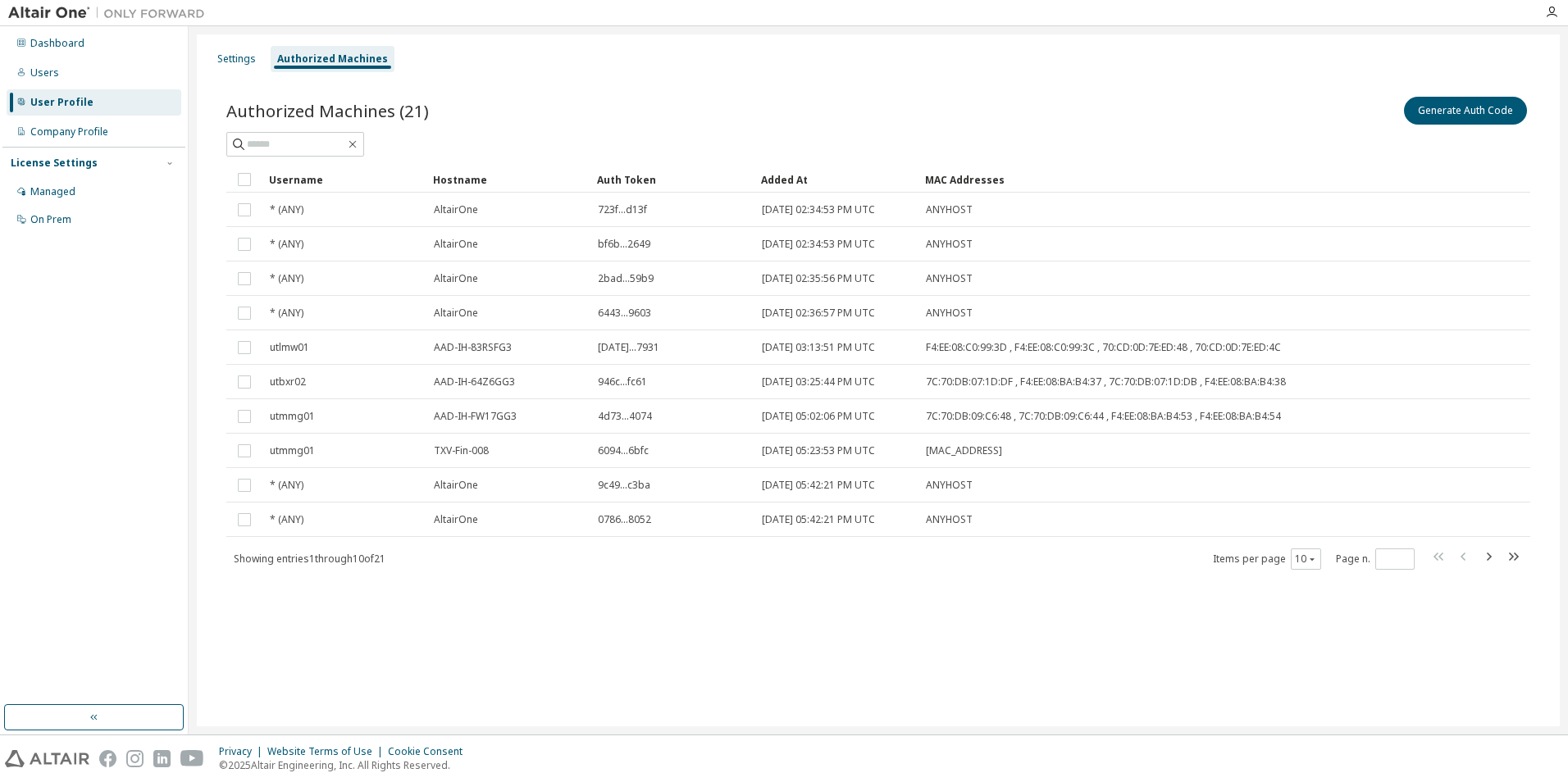
click at [387, 390] on td "utbxr02" at bounding box center [345, 382] width 164 height 35
